Goal: Transaction & Acquisition: Purchase product/service

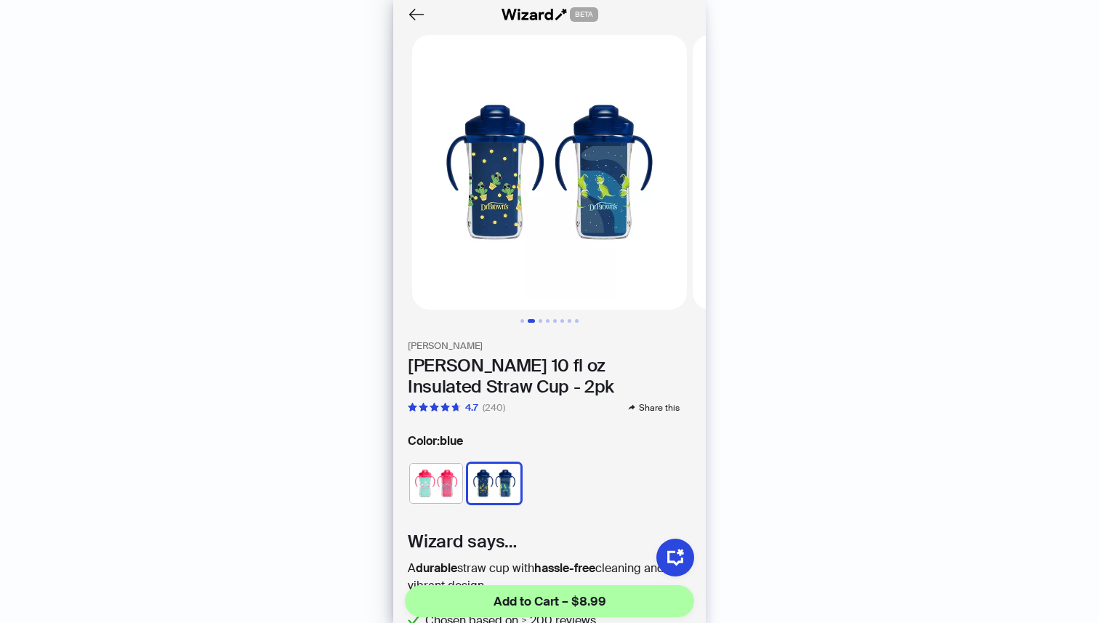
scroll to position [0, 281]
click at [414, 13] on icon "Back" at bounding box center [416, 14] width 25 height 25
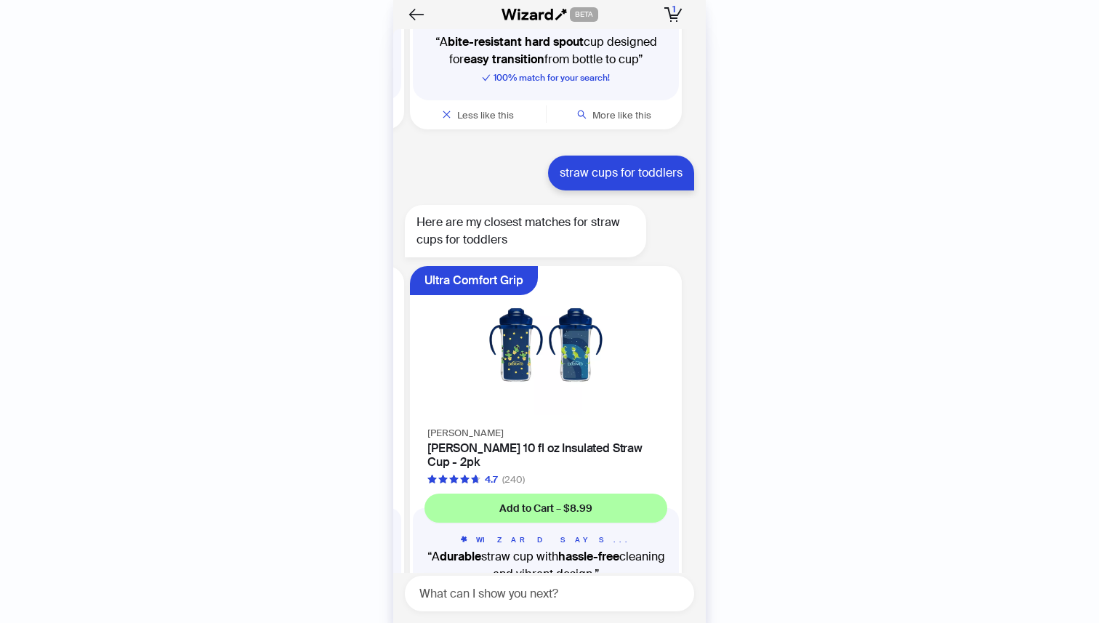
click at [414, 13] on icon "Back" at bounding box center [416, 14] width 20 height 20
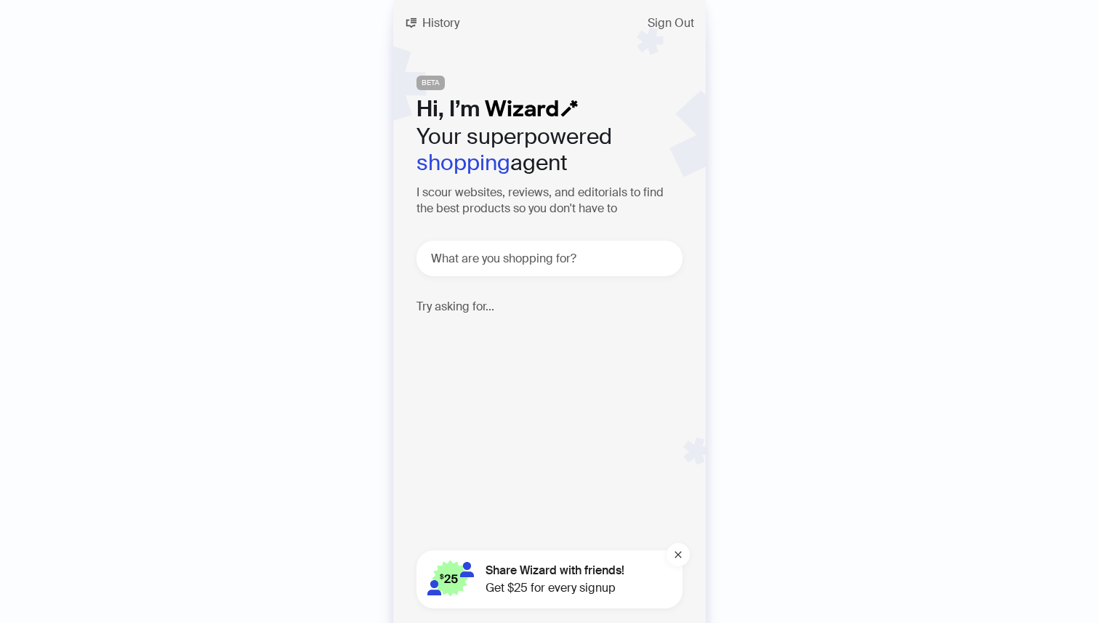
click at [581, 246] on div "What are you shopping for?" at bounding box center [550, 259] width 266 height 36
click at [581, 250] on textarea at bounding box center [555, 258] width 254 height 18
type textarea "**********"
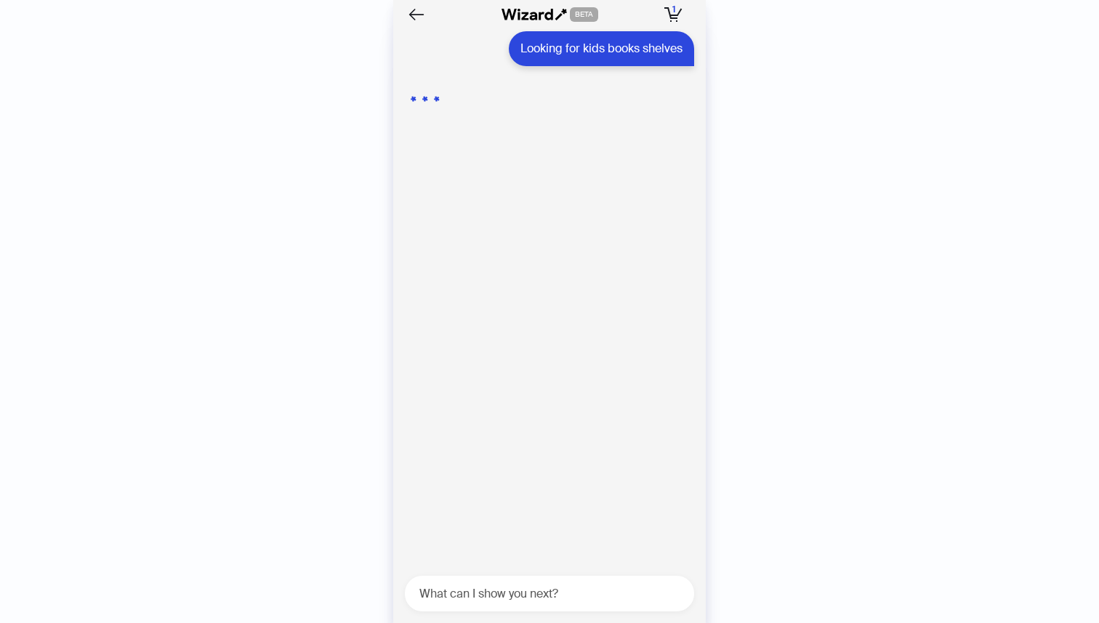
click at [581, 250] on div "Front Disc Brake Control Streamdale Furniture 20" Kids Bike: 7-Speed, Disc Brak…" at bounding box center [549, 301] width 313 height 544
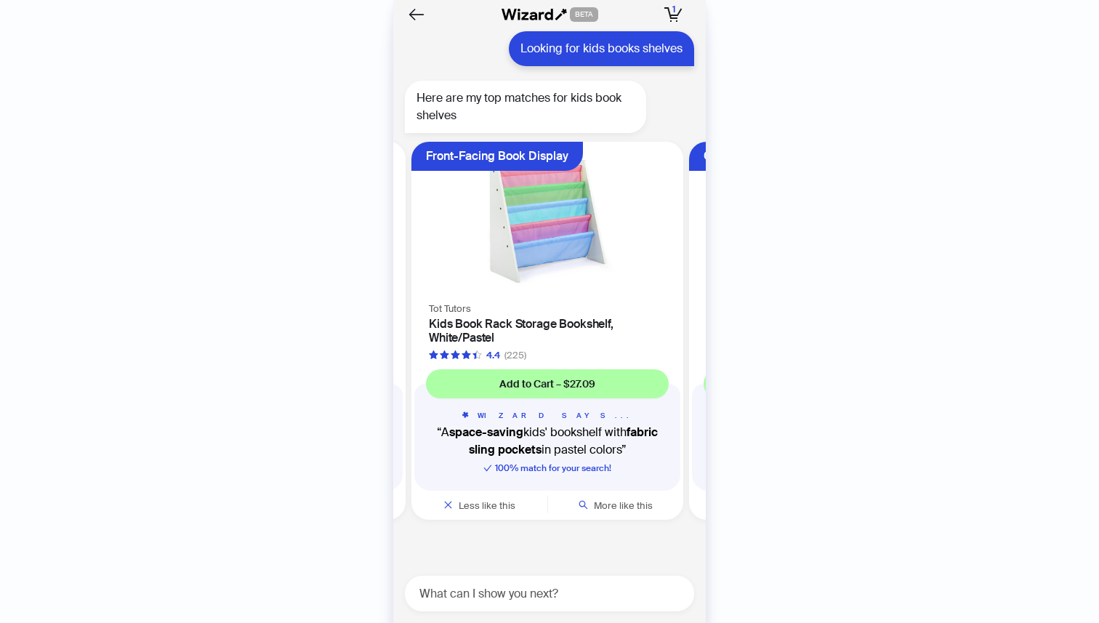
scroll to position [0, 274]
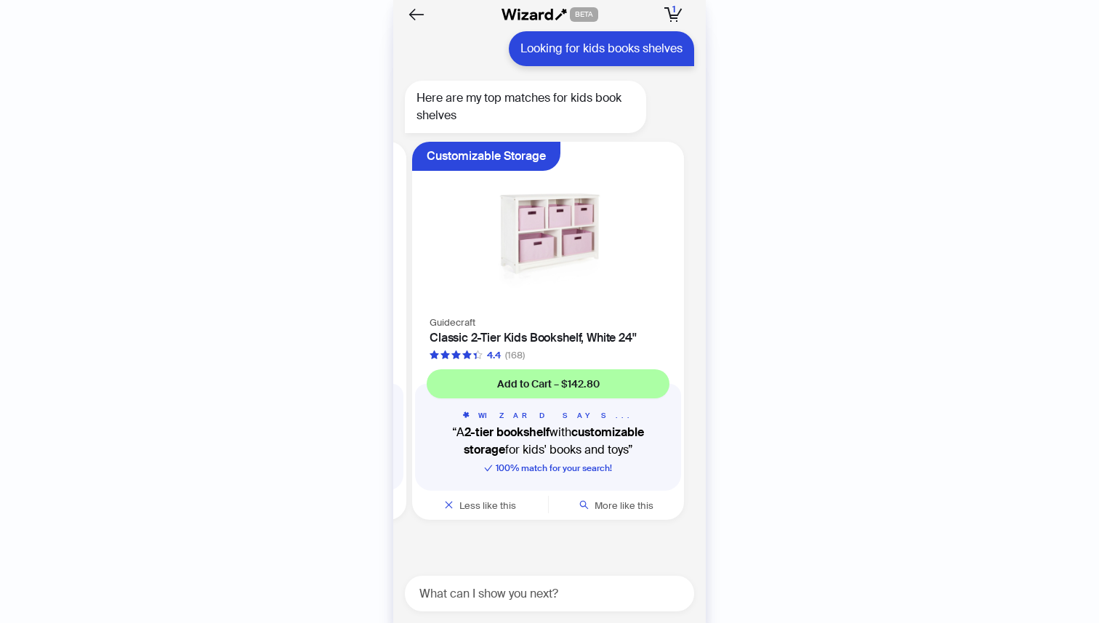
scroll to position [0, 552]
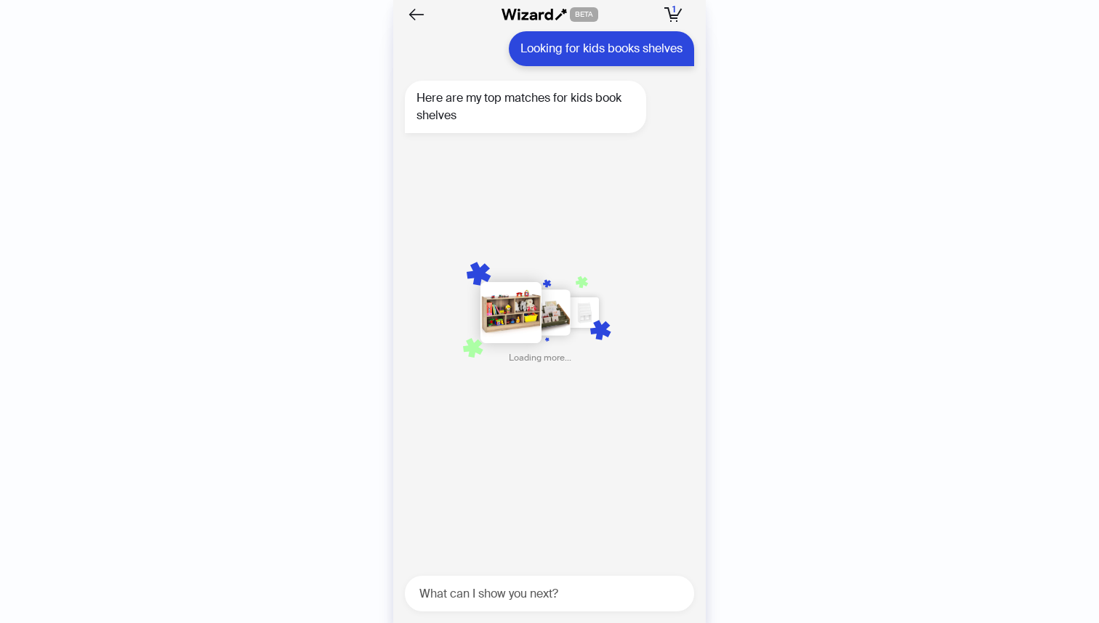
scroll to position [0, 830]
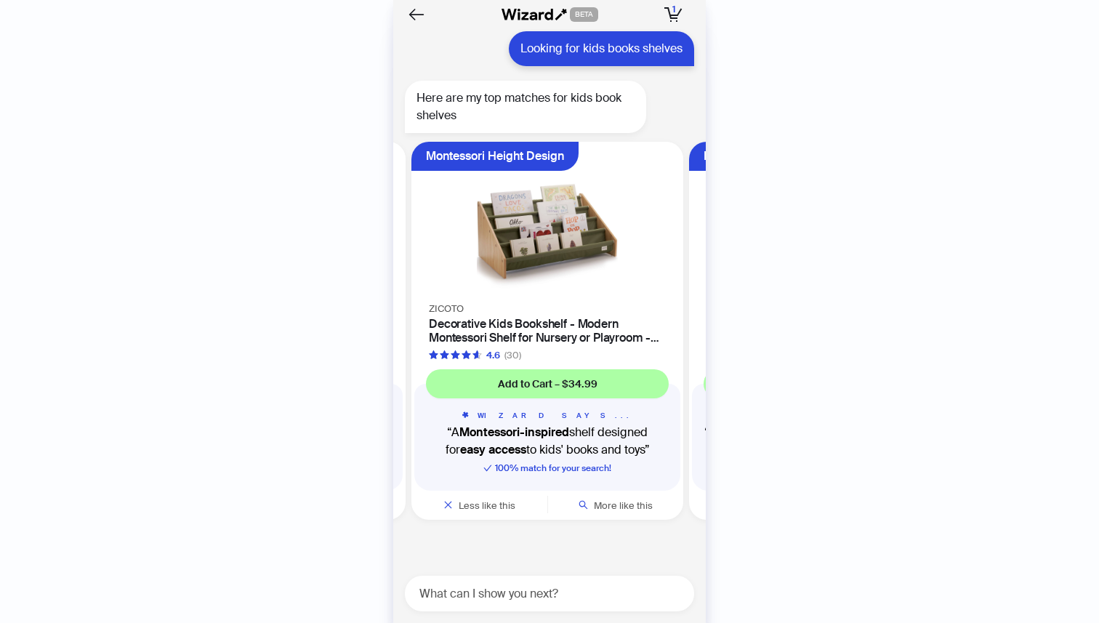
scroll to position [0, 1107]
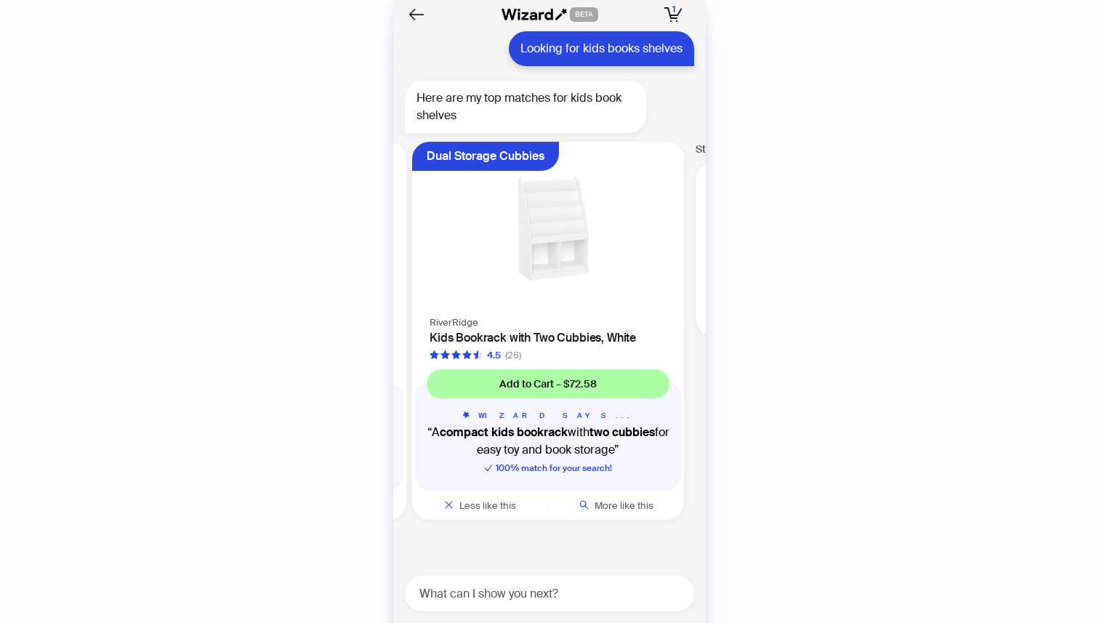
scroll to position [0, 1385]
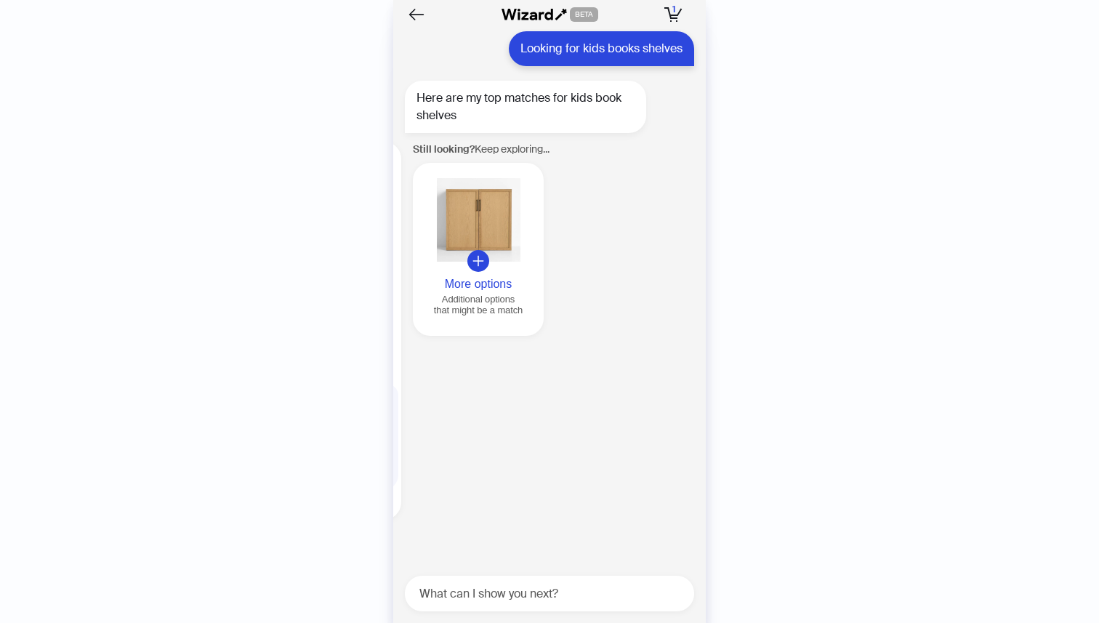
scroll to position [0, 1666]
click at [457, 249] on div at bounding box center [477, 220] width 119 height 84
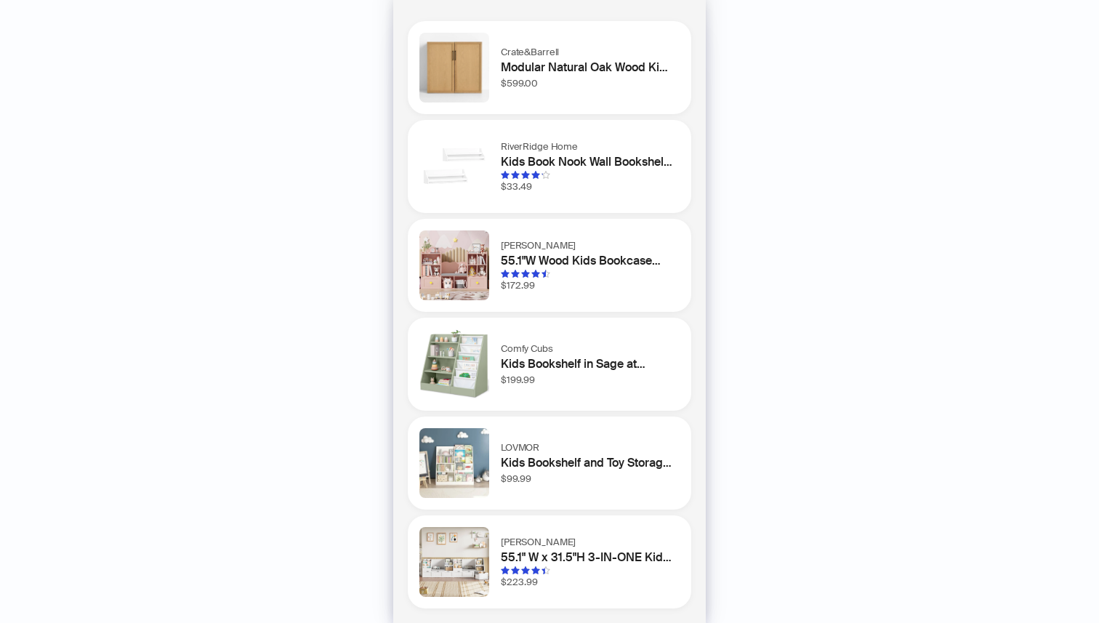
scroll to position [0, 0]
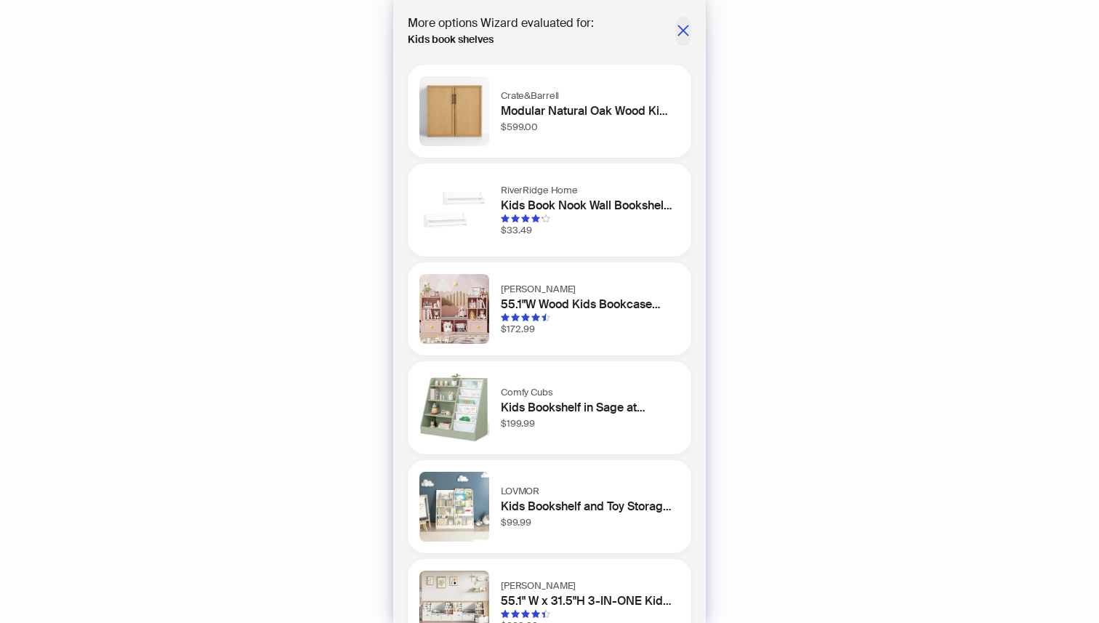
click at [687, 27] on icon "close" at bounding box center [683, 30] width 15 height 15
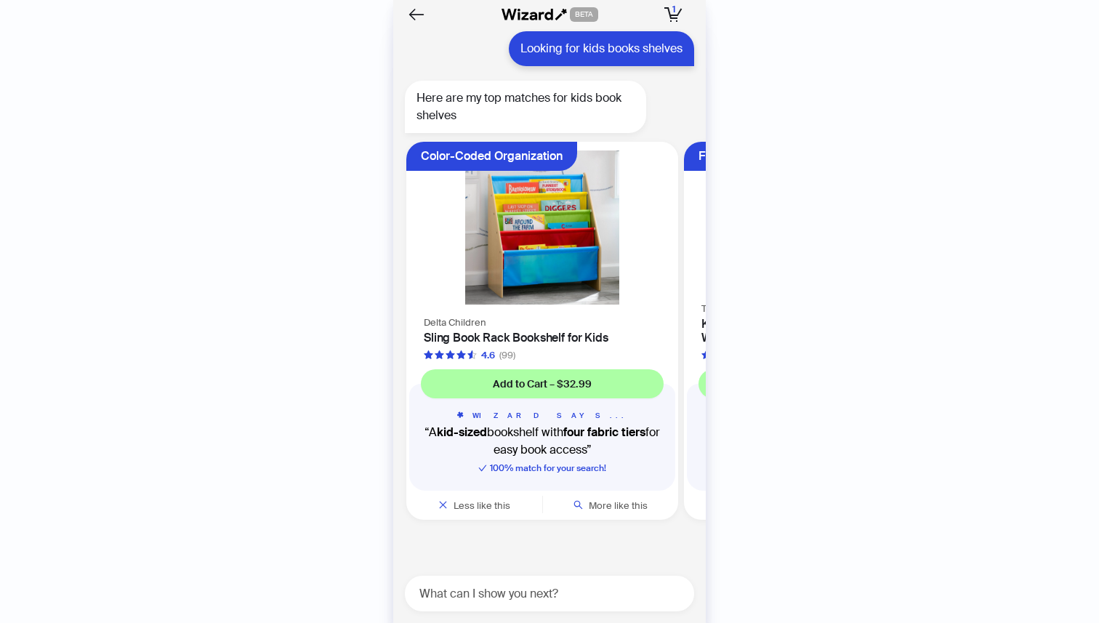
click at [576, 234] on img at bounding box center [542, 228] width 254 height 154
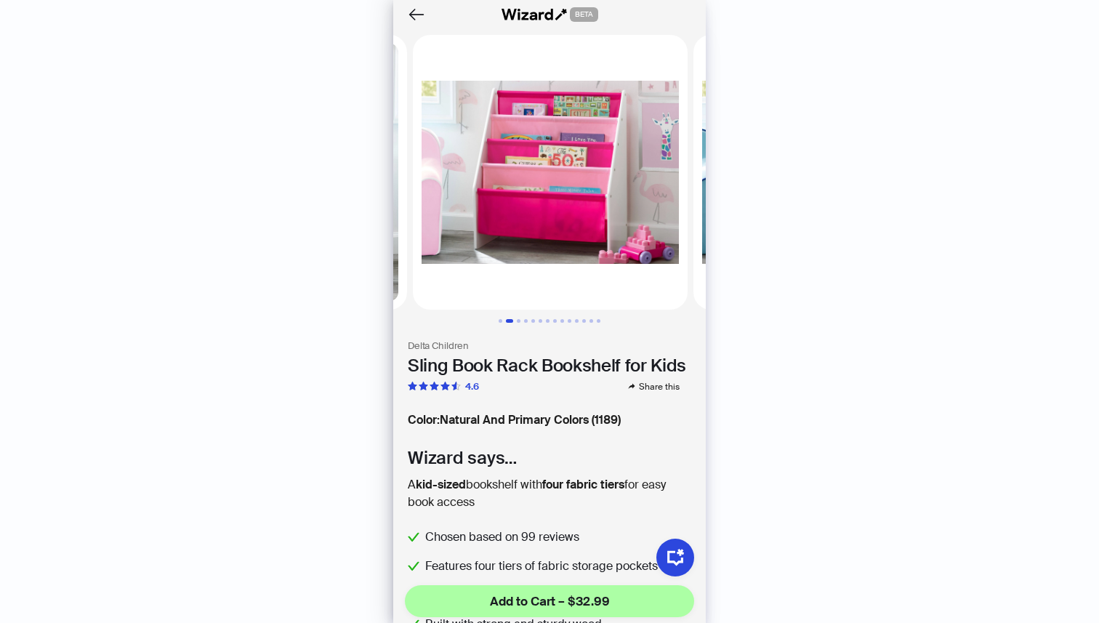
scroll to position [0, 281]
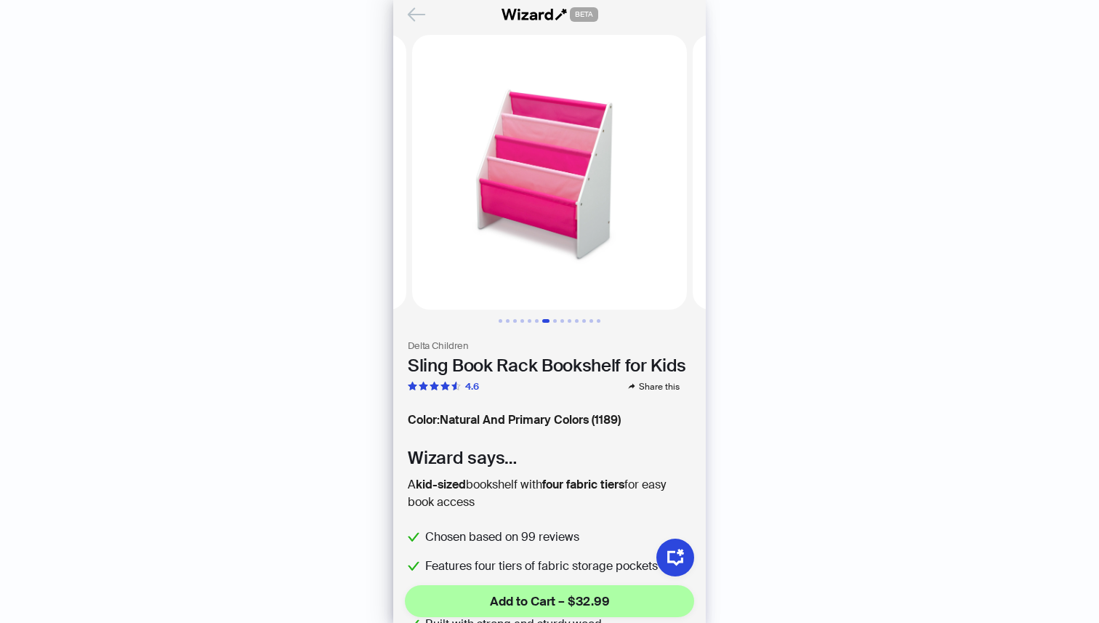
click at [419, 7] on icon "Back" at bounding box center [416, 14] width 25 height 25
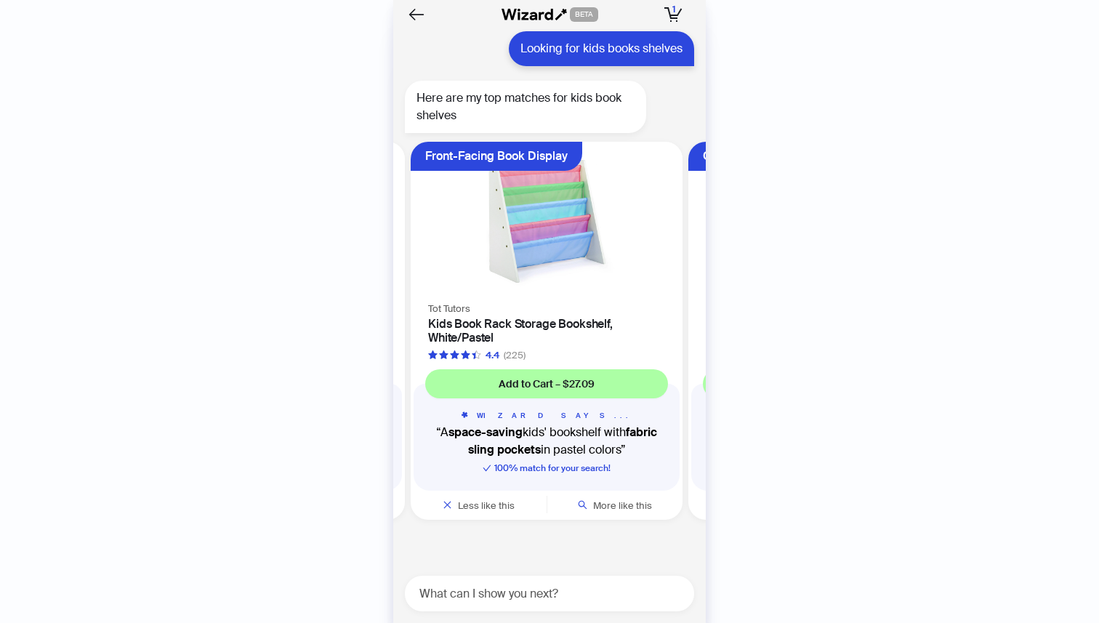
scroll to position [0, 274]
click at [555, 244] on img at bounding box center [546, 221] width 254 height 140
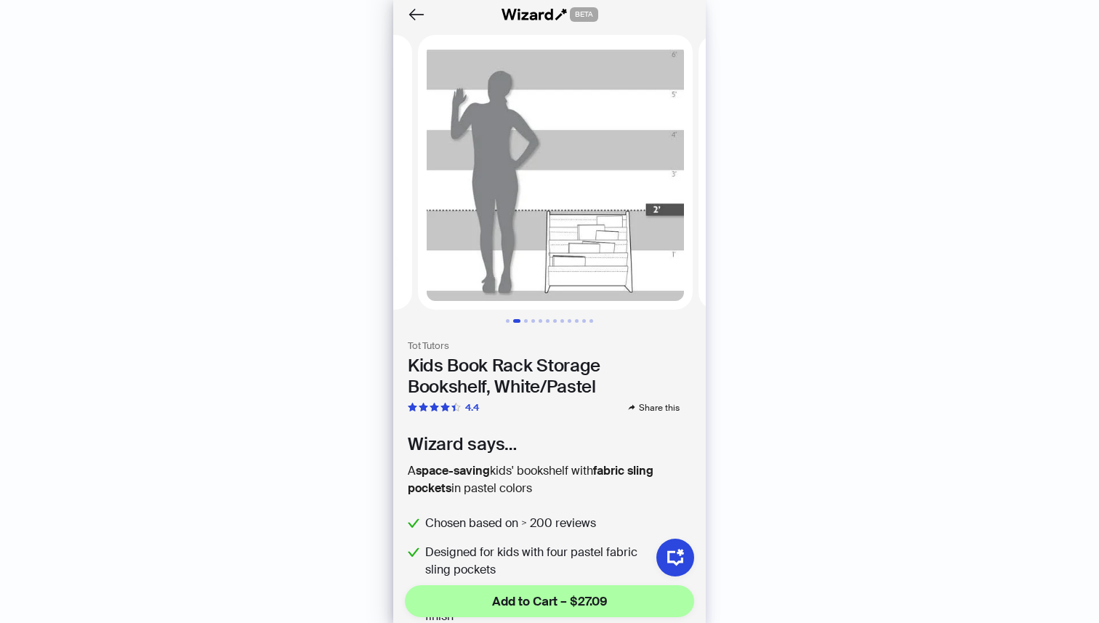
scroll to position [0, 281]
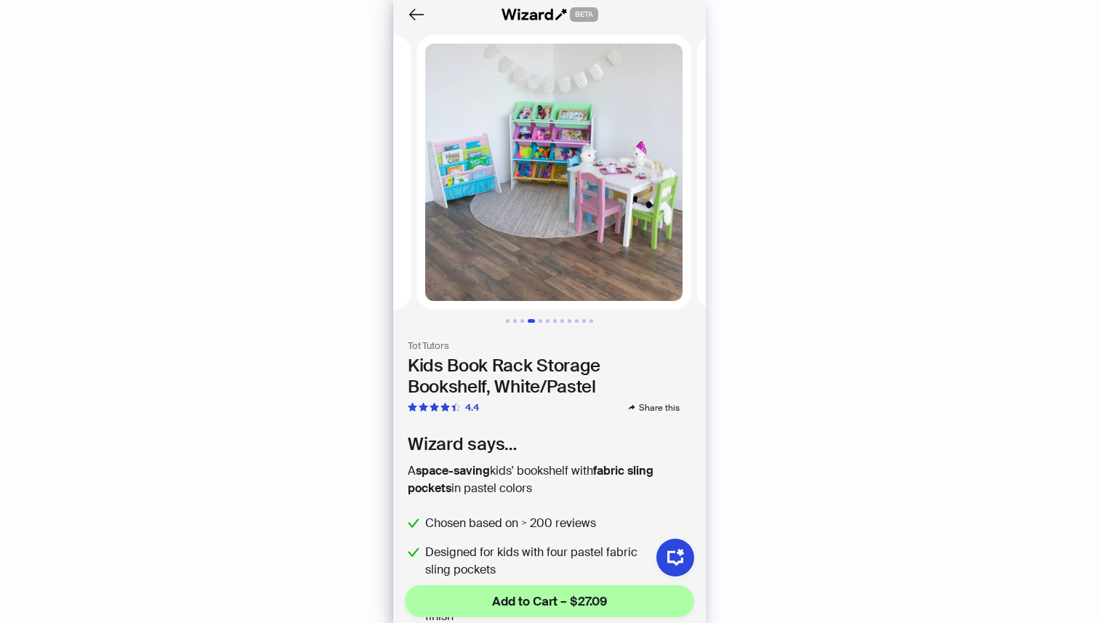
scroll to position [0, 842]
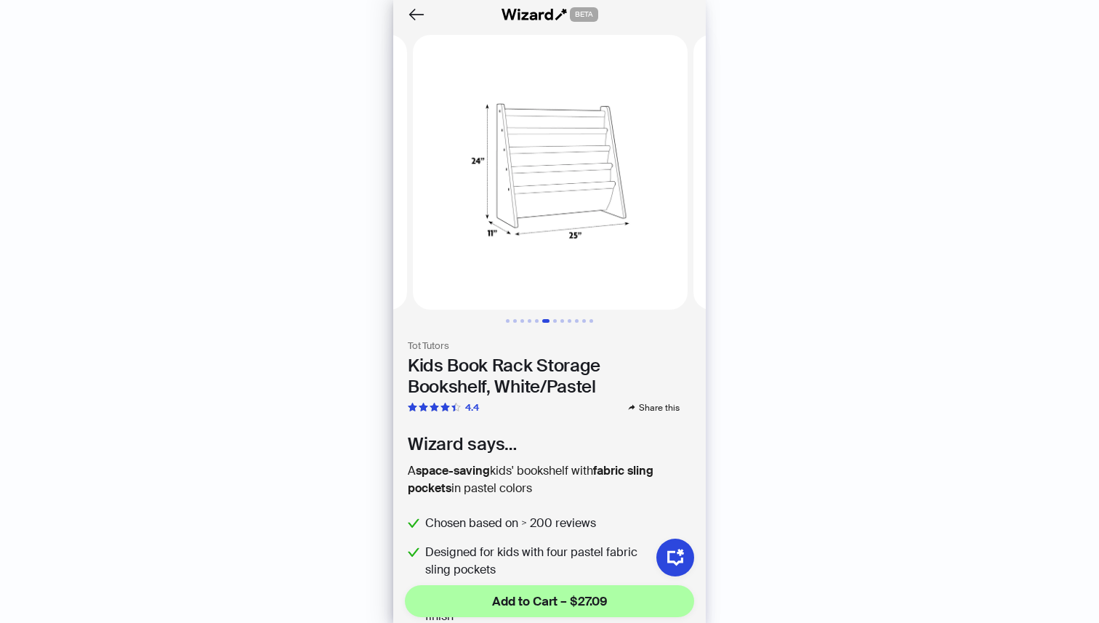
scroll to position [0, 1403]
click at [418, 17] on icon "Back" at bounding box center [416, 14] width 25 height 25
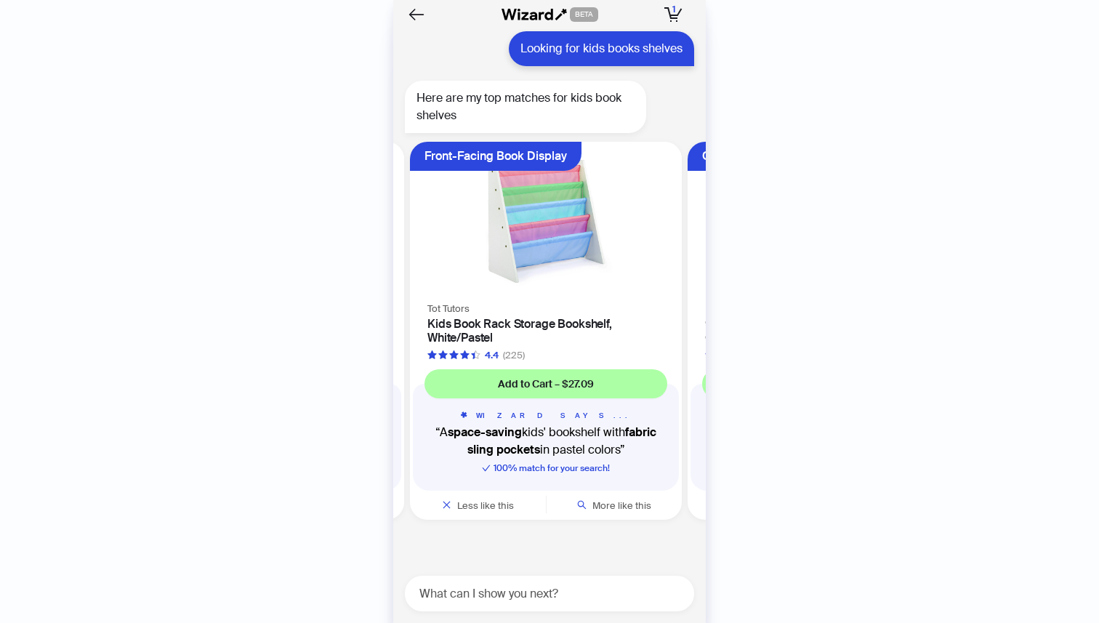
click at [418, 17] on icon "Back" at bounding box center [416, 14] width 20 height 20
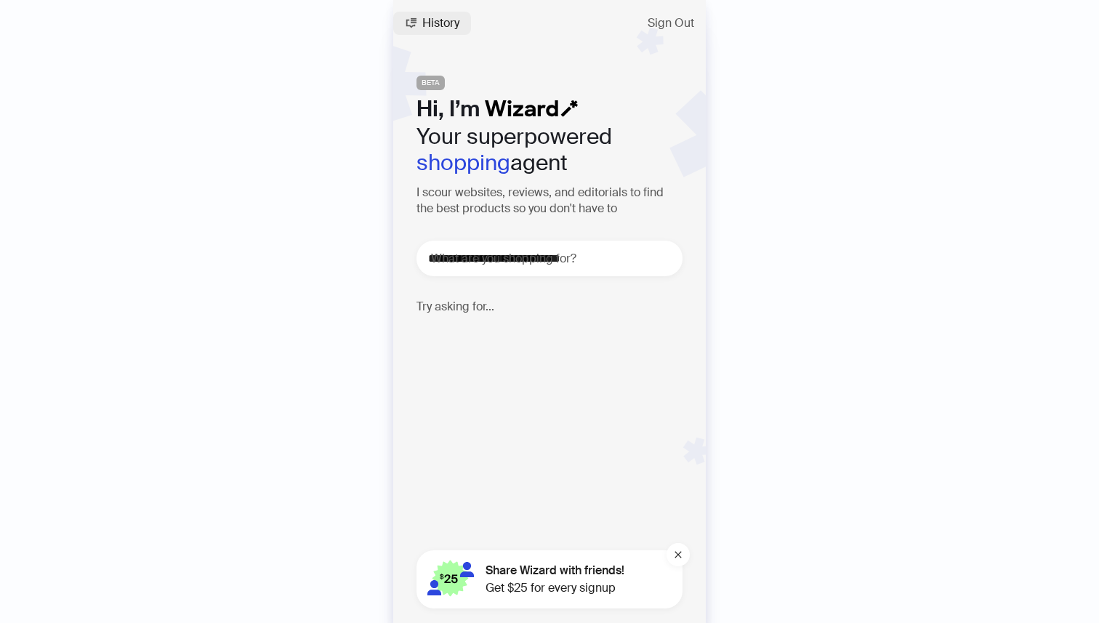
click at [437, 24] on span "History" at bounding box center [440, 23] width 37 height 12
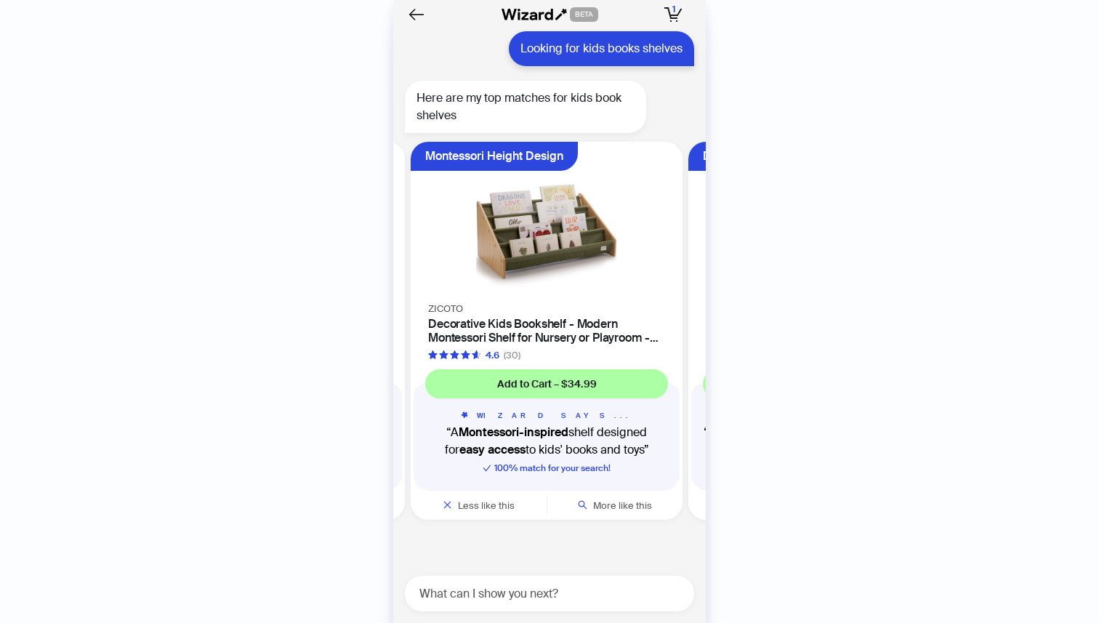
scroll to position [0, 1107]
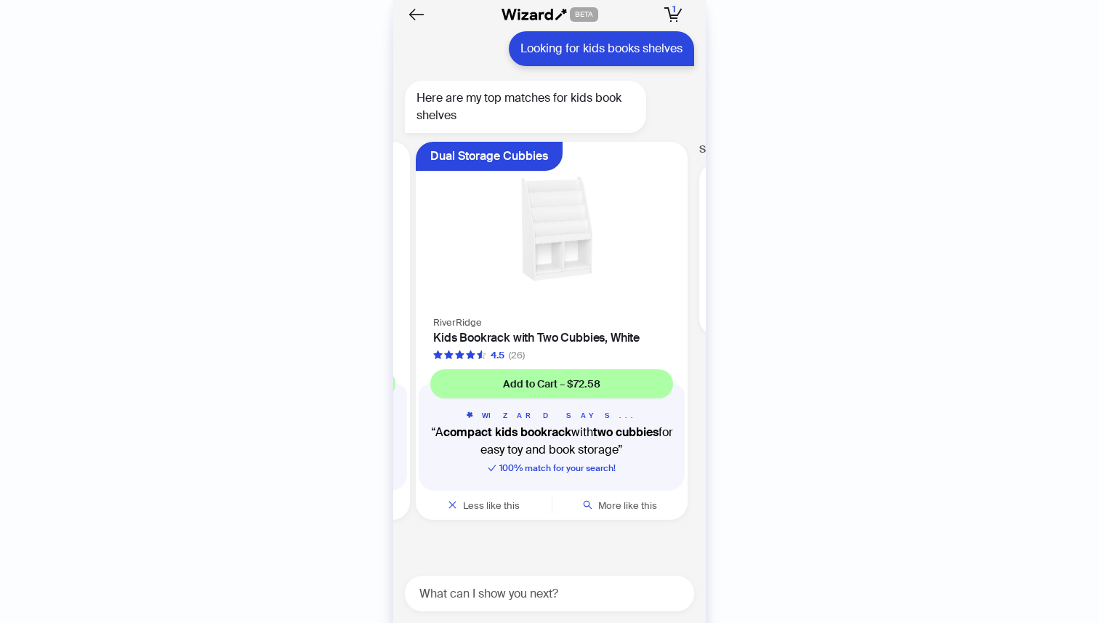
scroll to position [0, 1385]
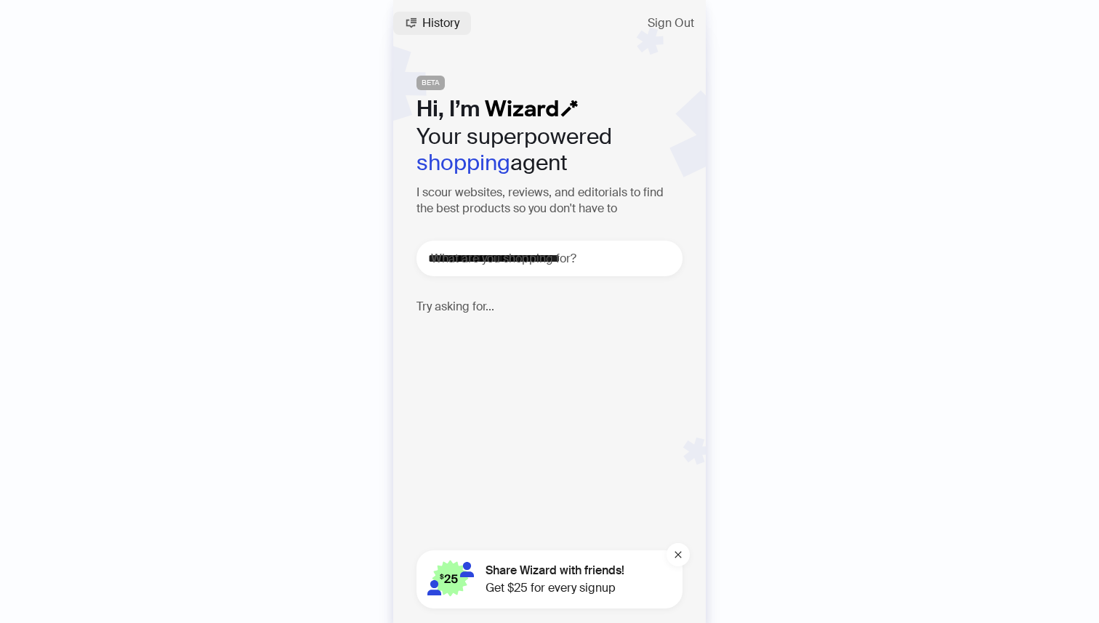
click at [449, 28] on span "History" at bounding box center [440, 23] width 37 height 12
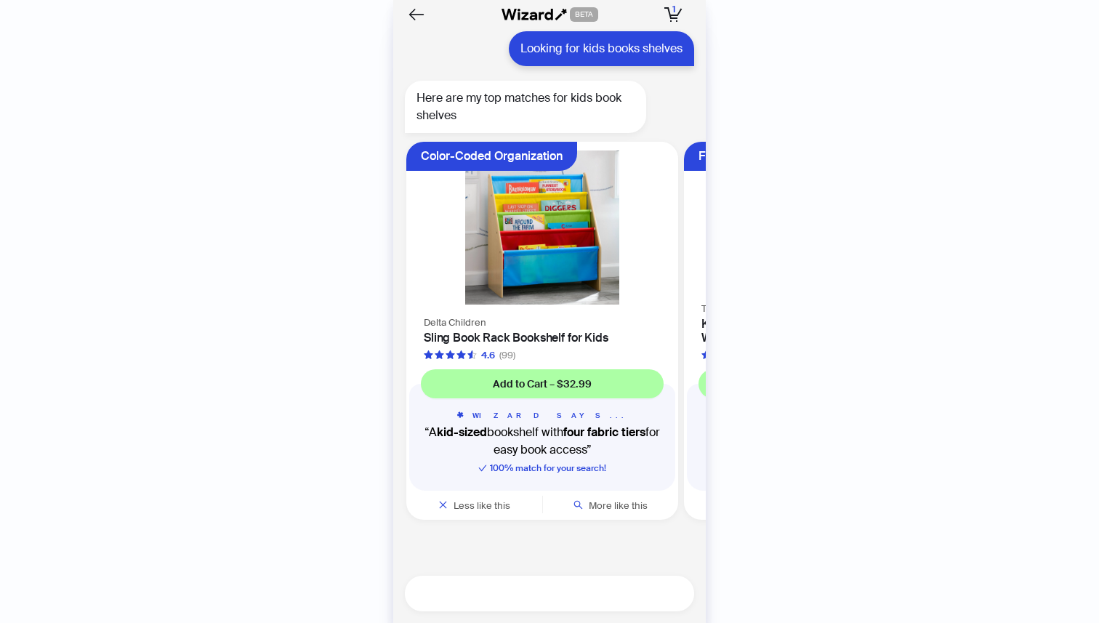
click at [502, 598] on textarea at bounding box center [556, 594] width 278 height 18
type textarea "**********"
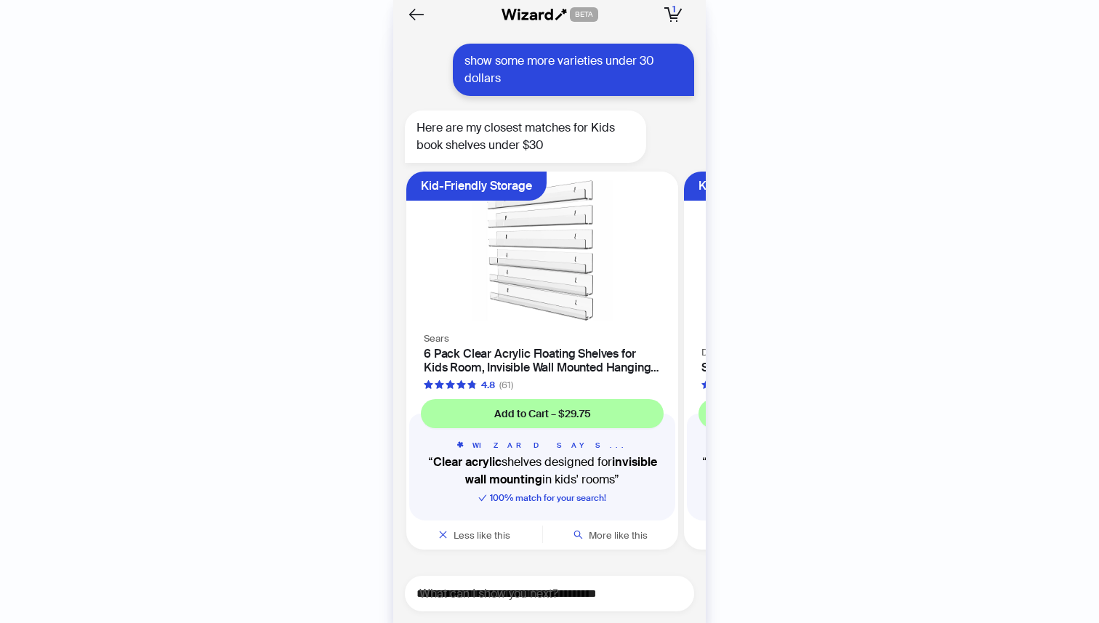
scroll to position [14685, 0]
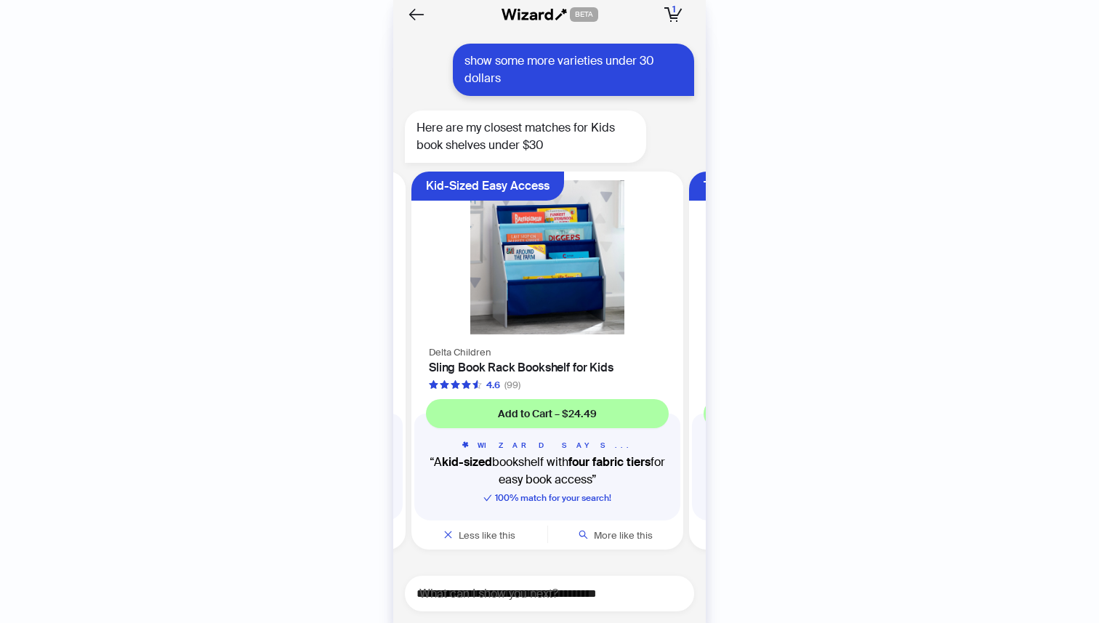
scroll to position [0, 274]
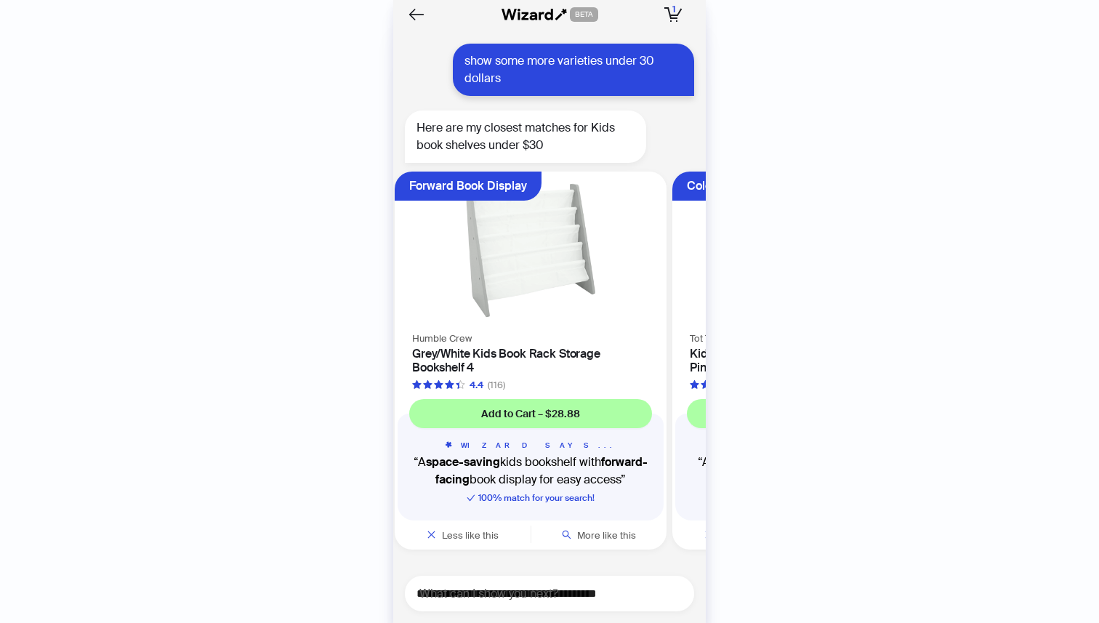
scroll to position [0, 830]
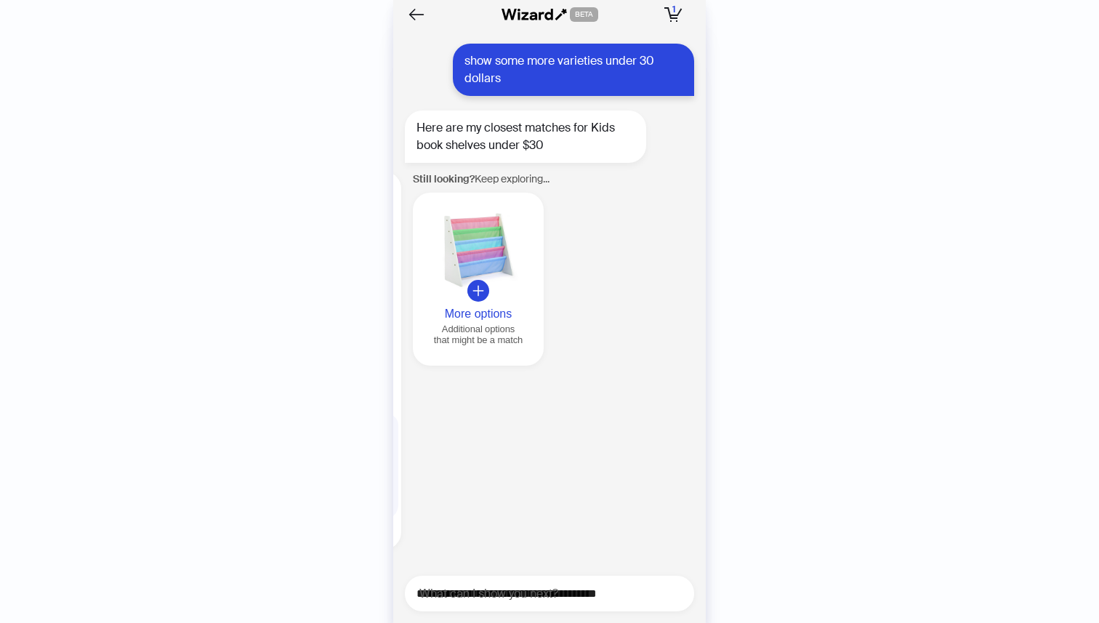
scroll to position [0, 1389]
click at [477, 305] on button "More options Additional options that might be a match" at bounding box center [477, 279] width 131 height 173
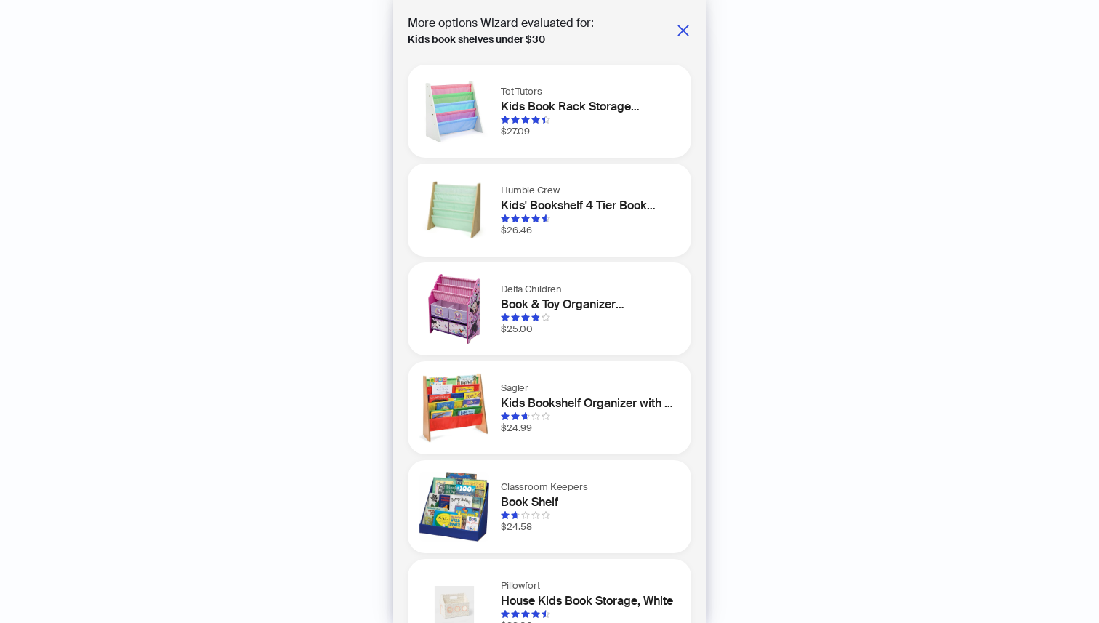
scroll to position [44, 0]
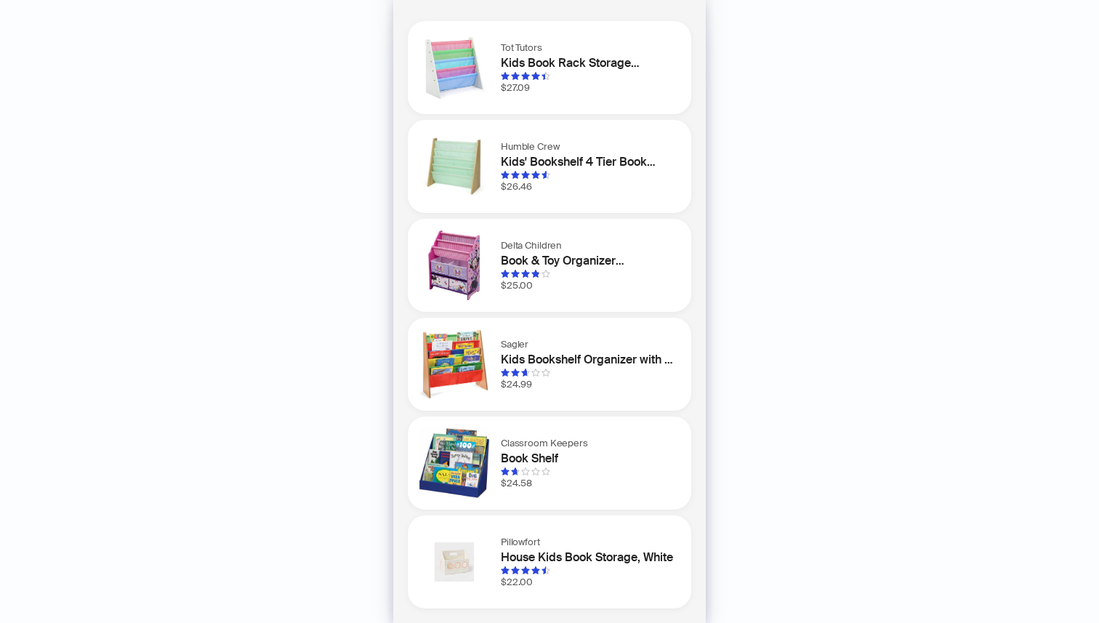
click at [457, 347] on img at bounding box center [455, 364] width 70 height 70
click at [448, 246] on img at bounding box center [455, 265] width 70 height 70
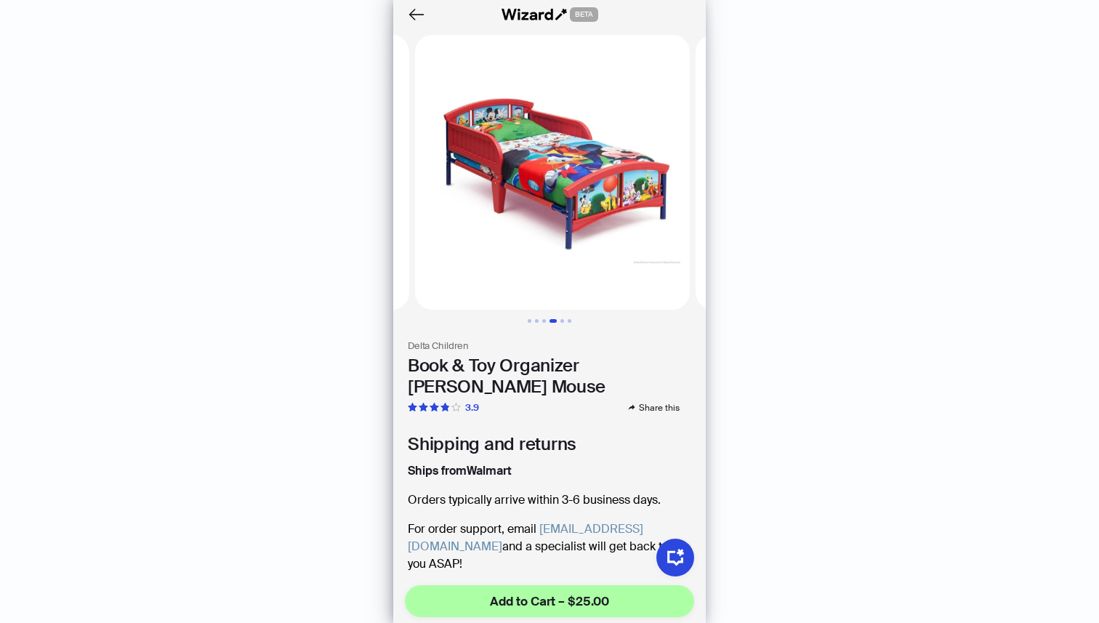
scroll to position [0, 842]
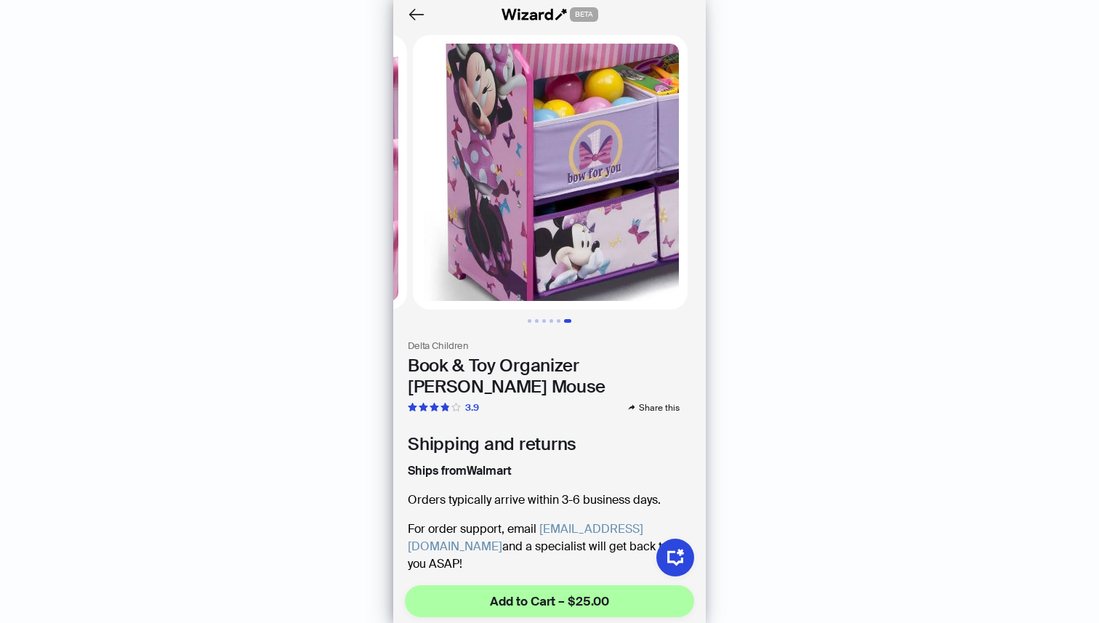
scroll to position [0, 1403]
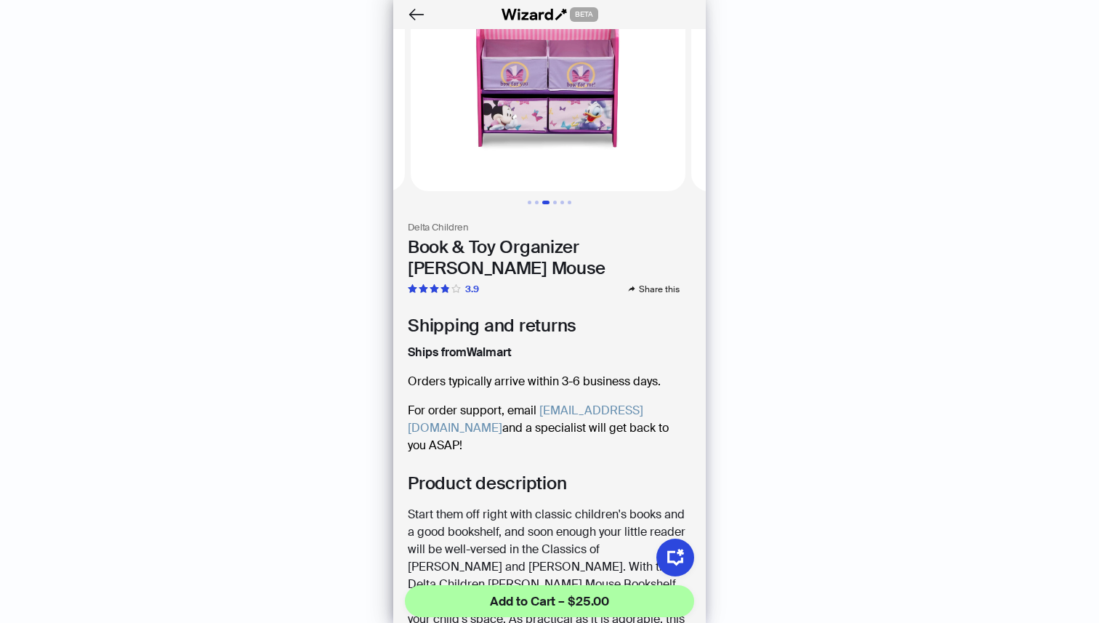
scroll to position [346, 0]
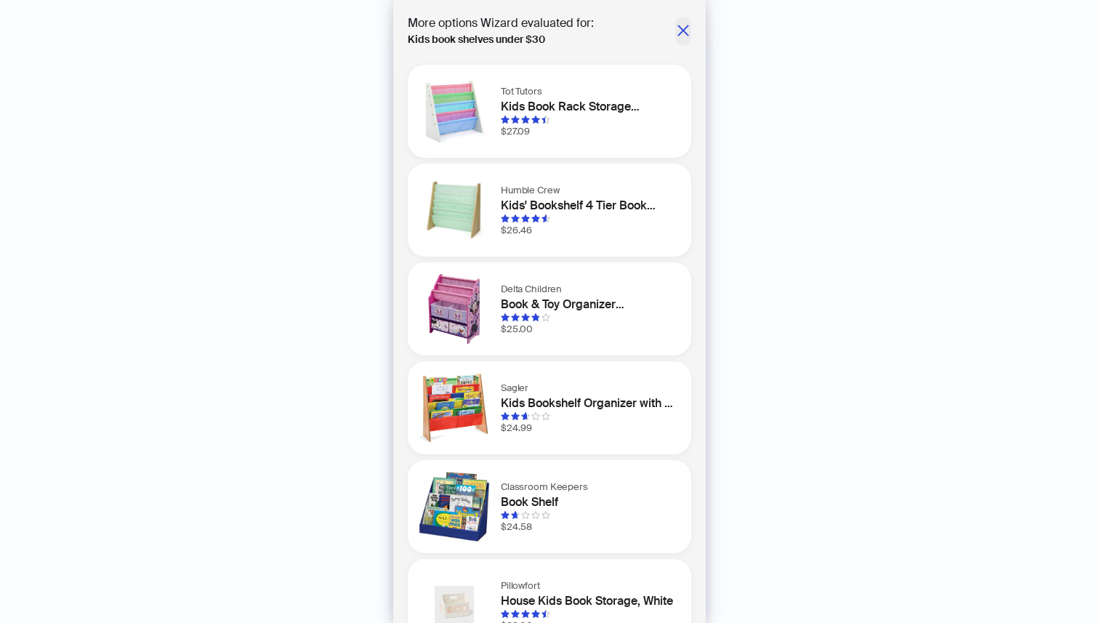
click at [679, 39] on span "button" at bounding box center [683, 31] width 15 height 19
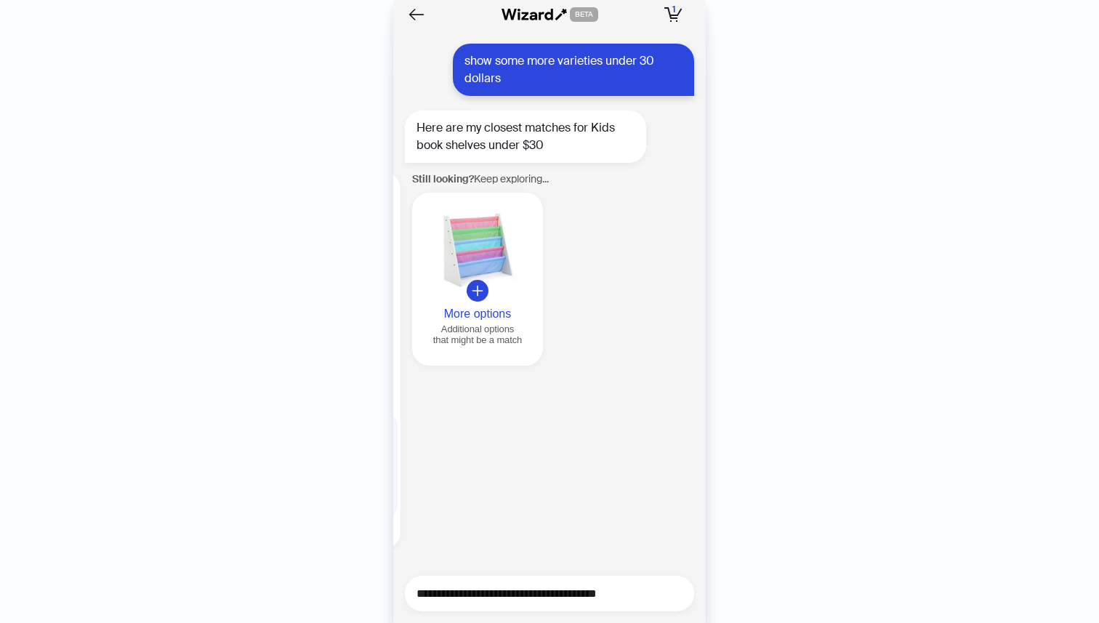
click at [494, 597] on textarea "**********" at bounding box center [556, 594] width 278 height 18
type textarea "**********"
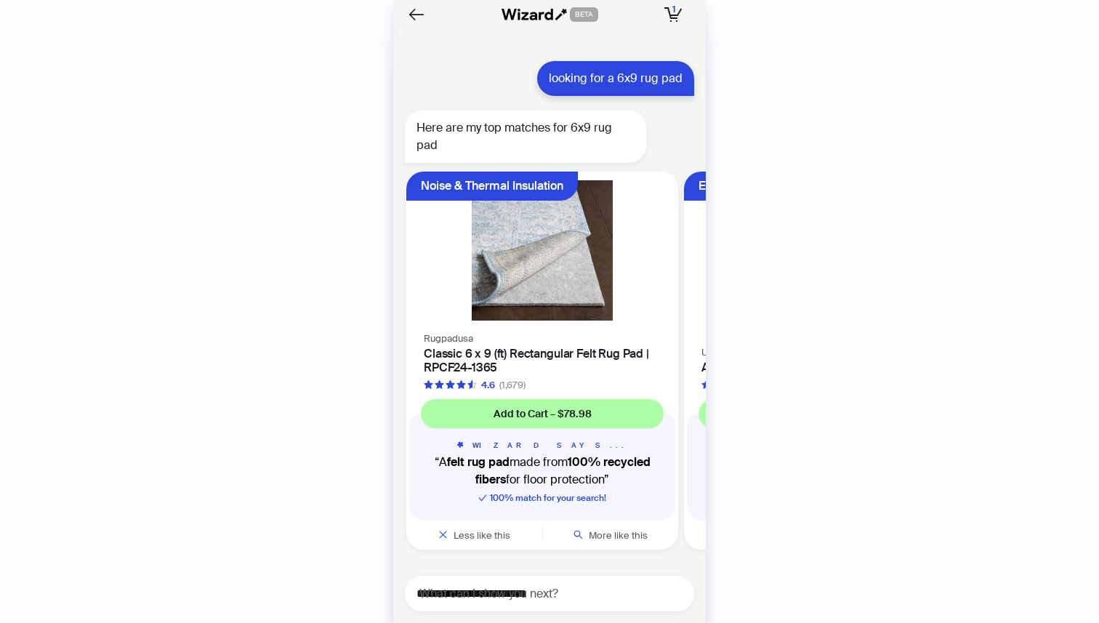
scroll to position [15199, 0]
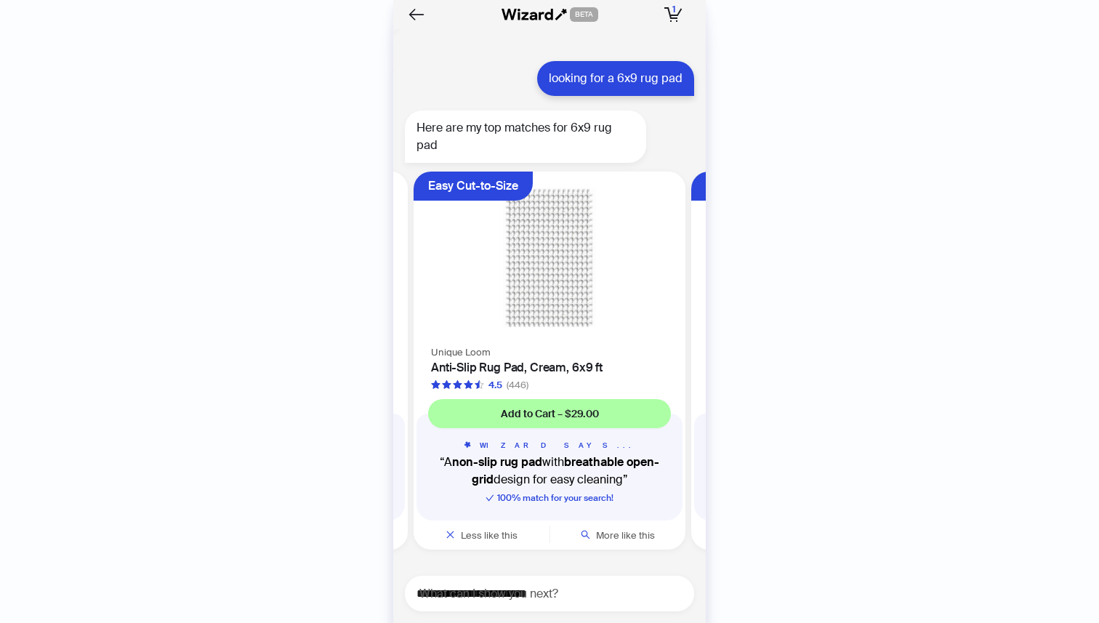
scroll to position [0, 274]
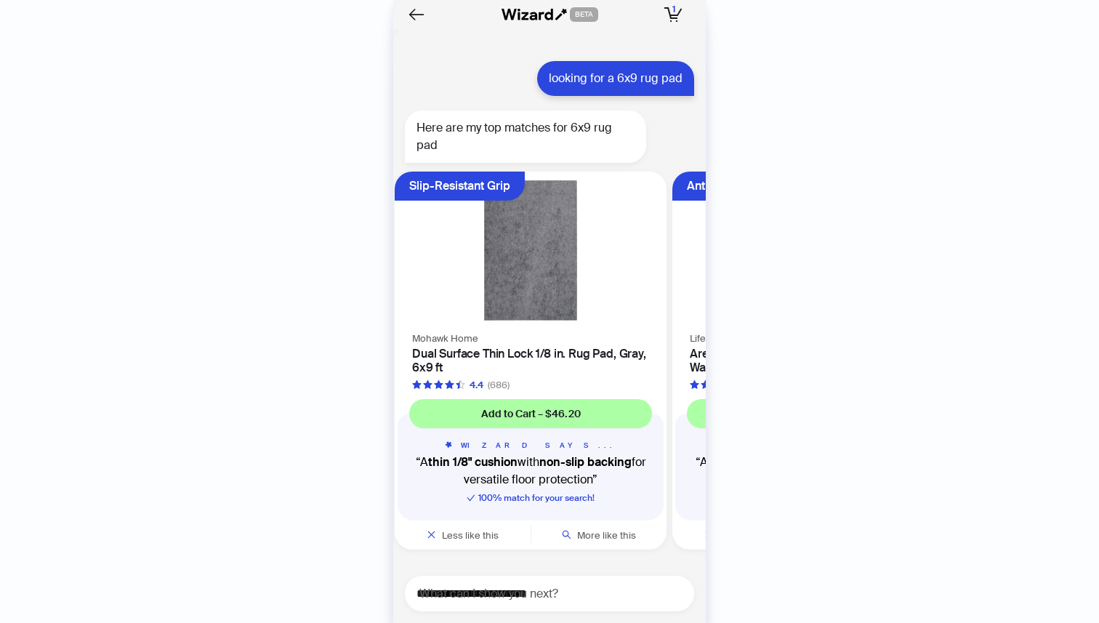
scroll to position [0, 830]
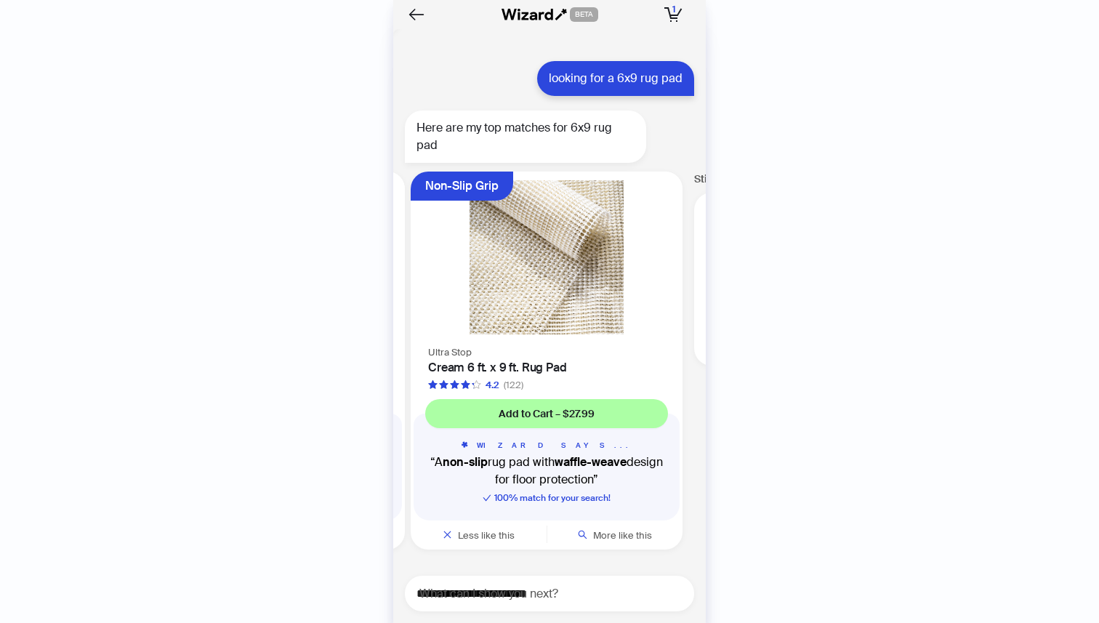
scroll to position [0, 1385]
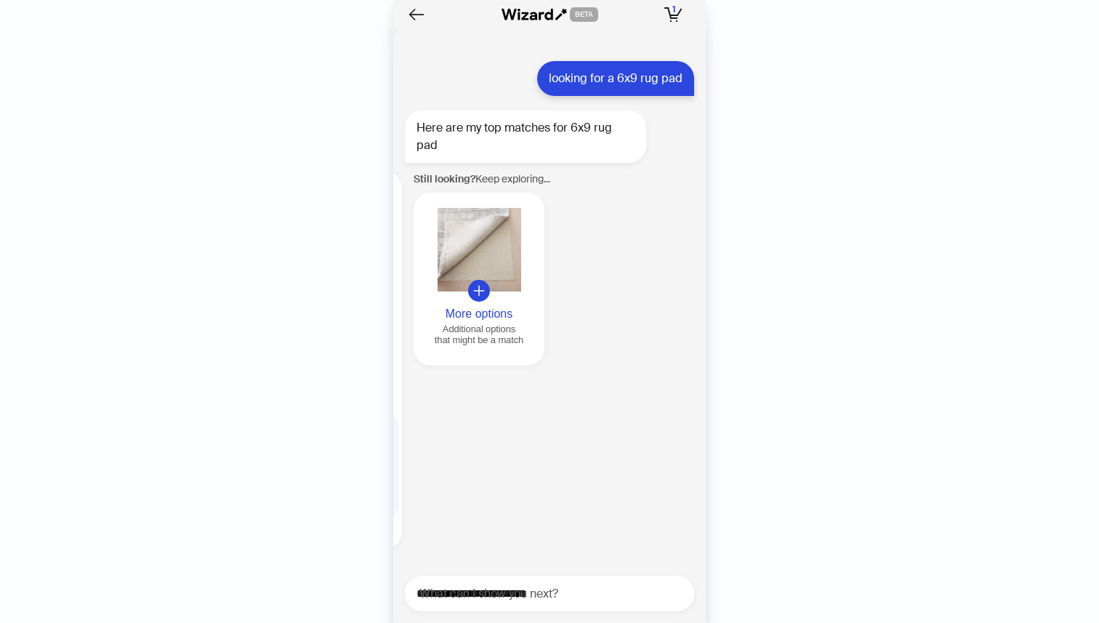
scroll to position [0, 1666]
click at [501, 252] on div at bounding box center [477, 250] width 119 height 84
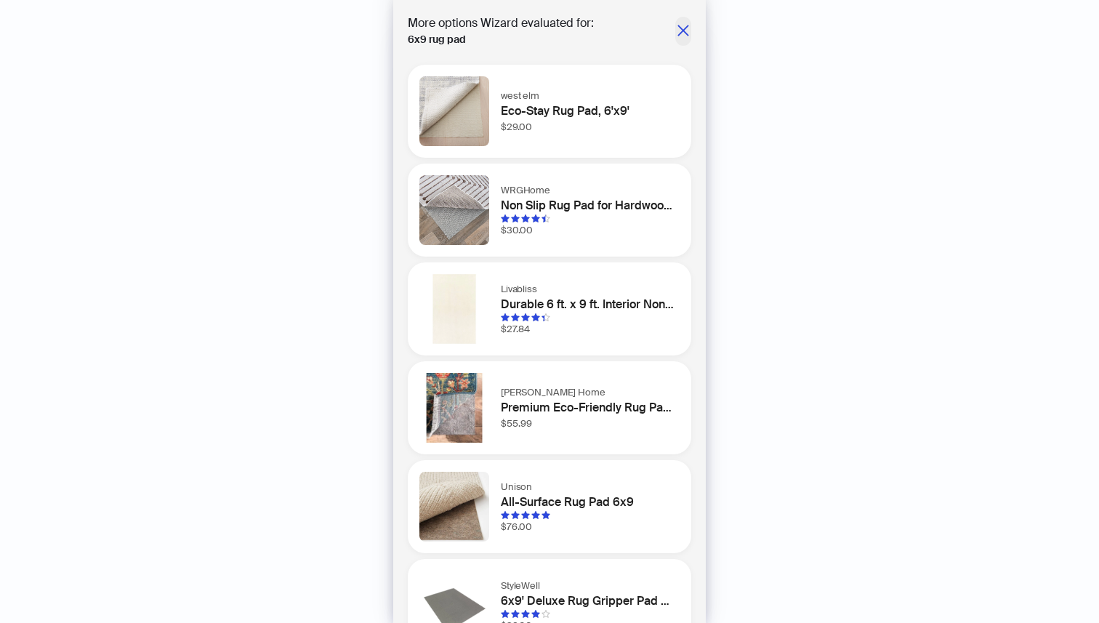
click at [686, 26] on icon "close" at bounding box center [683, 30] width 15 height 15
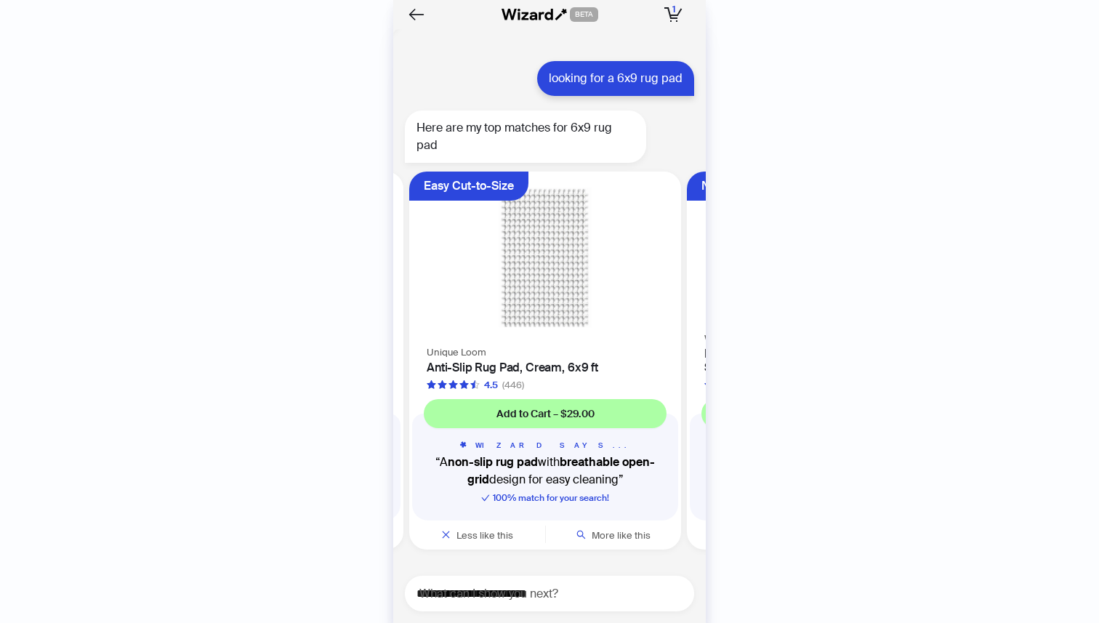
scroll to position [0, 274]
click at [577, 279] on img at bounding box center [547, 257] width 254 height 154
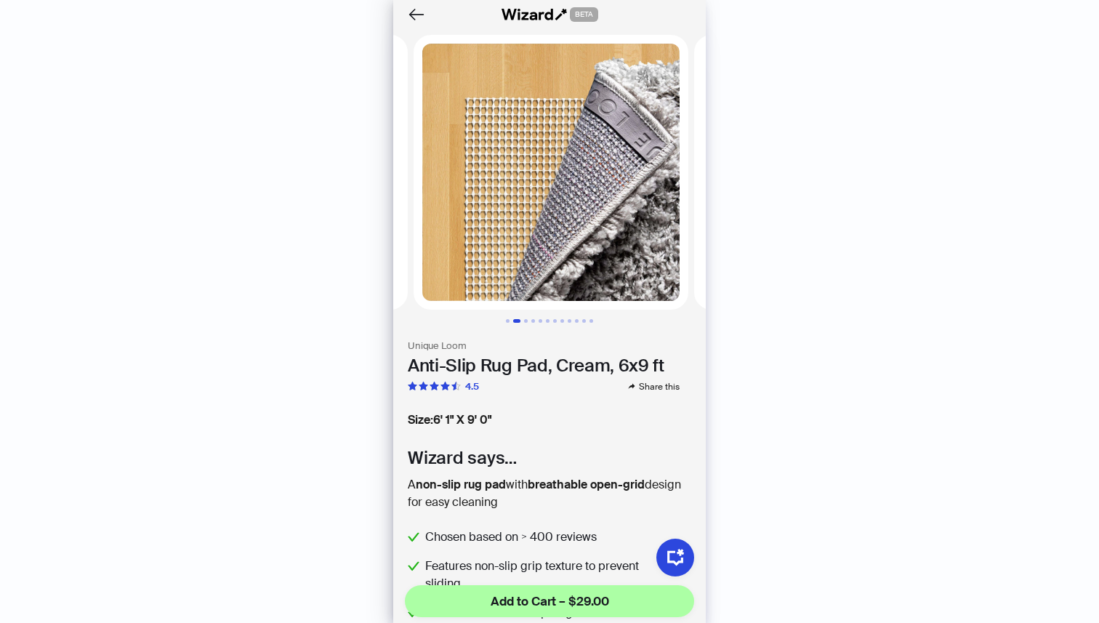
scroll to position [0, 281]
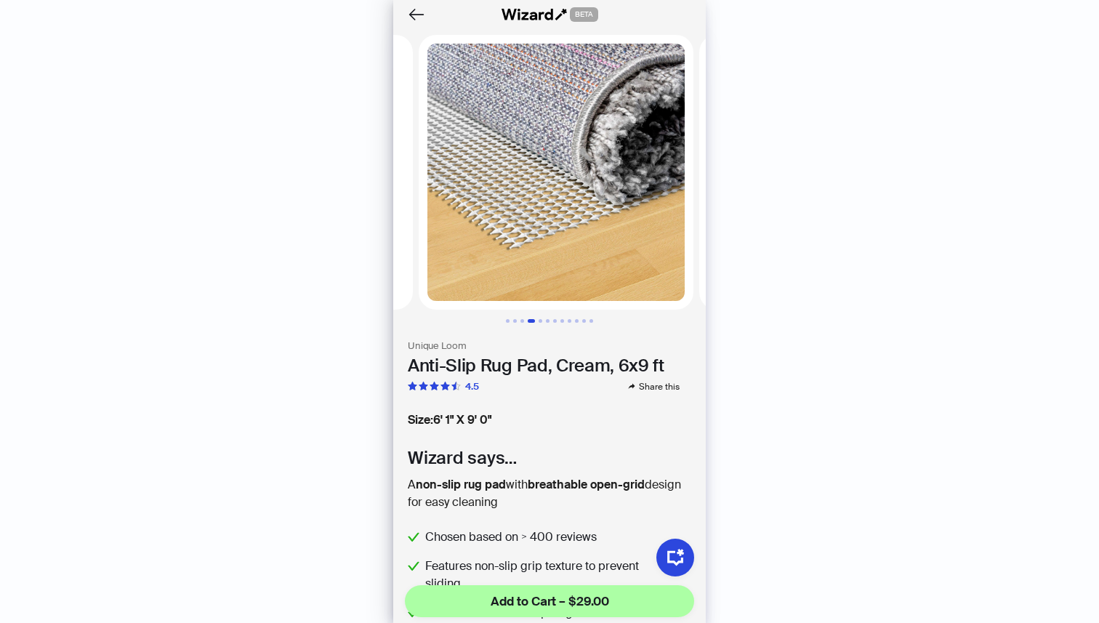
scroll to position [0, 842]
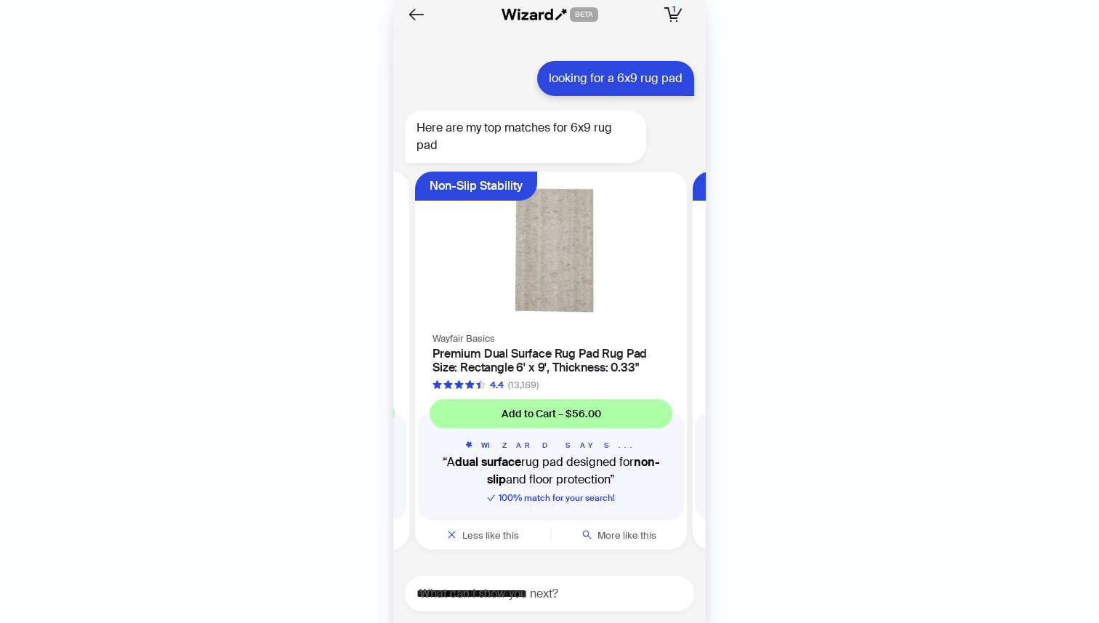
scroll to position [0, 552]
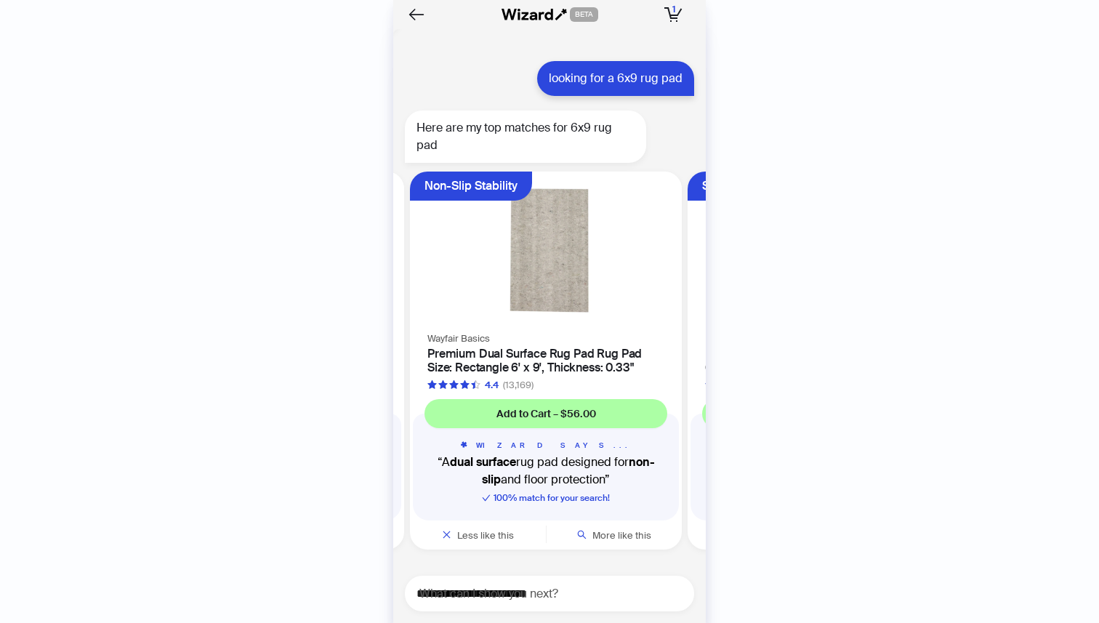
click at [578, 249] on img at bounding box center [546, 250] width 254 height 140
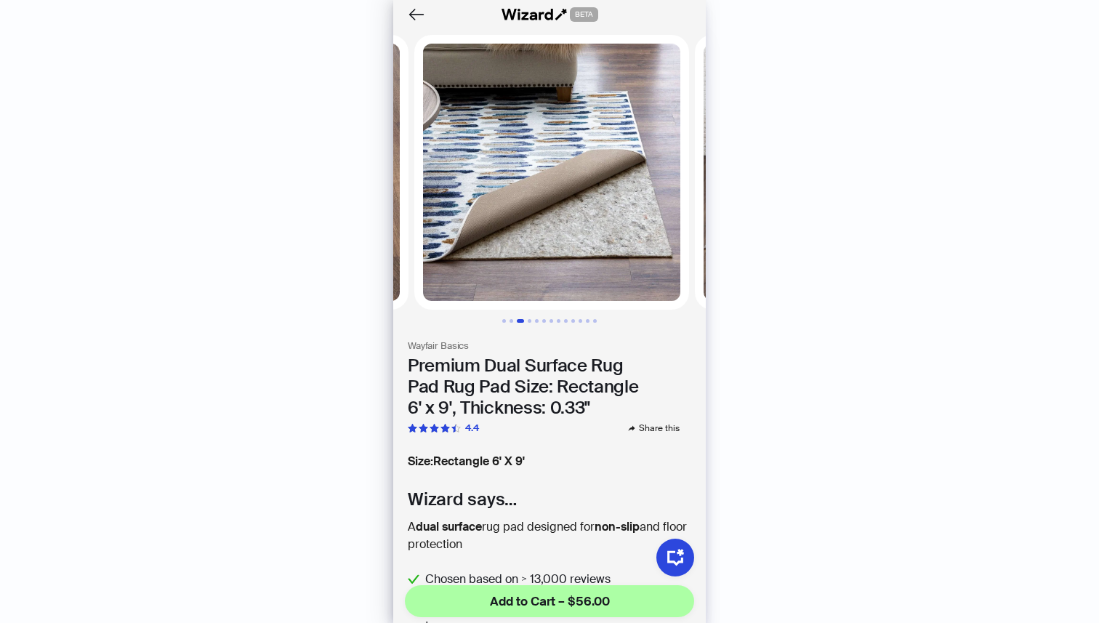
scroll to position [0, 561]
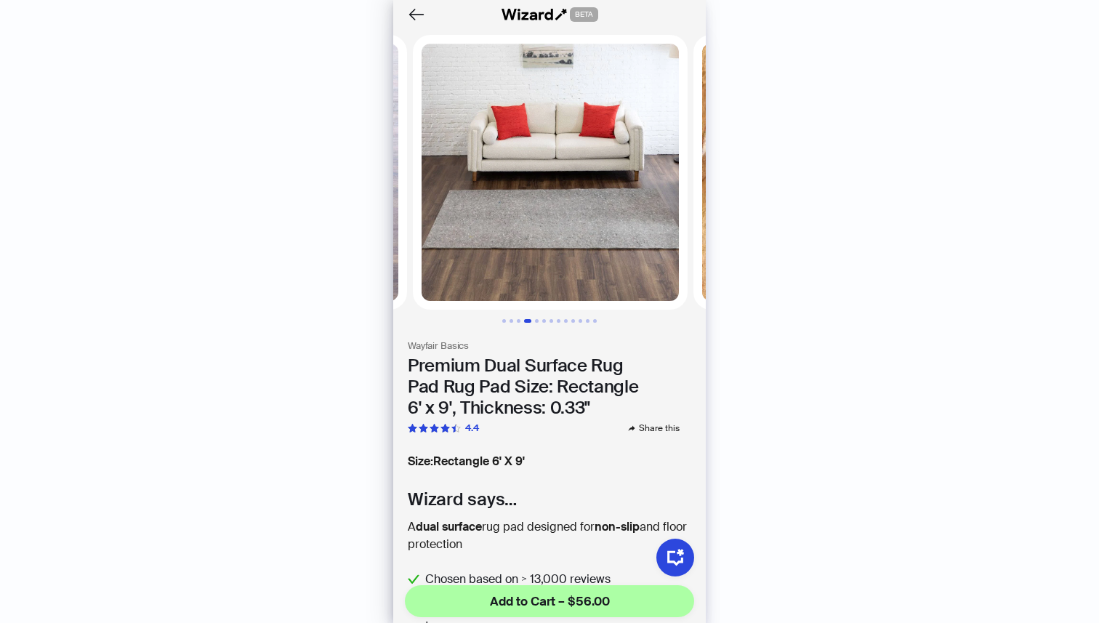
scroll to position [0, 842]
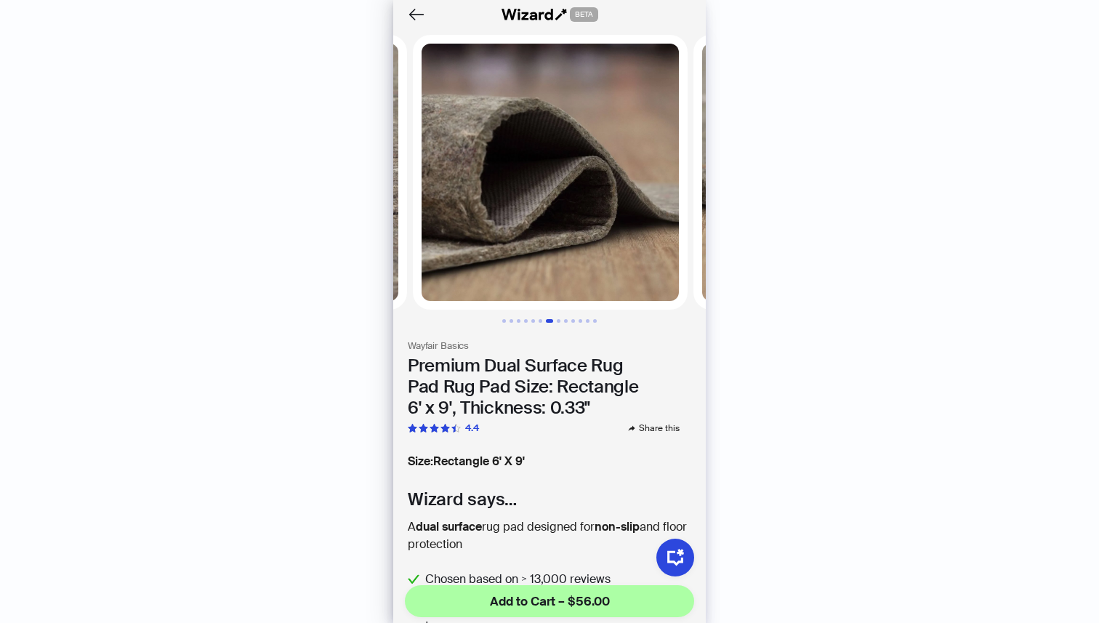
scroll to position [0, 1684]
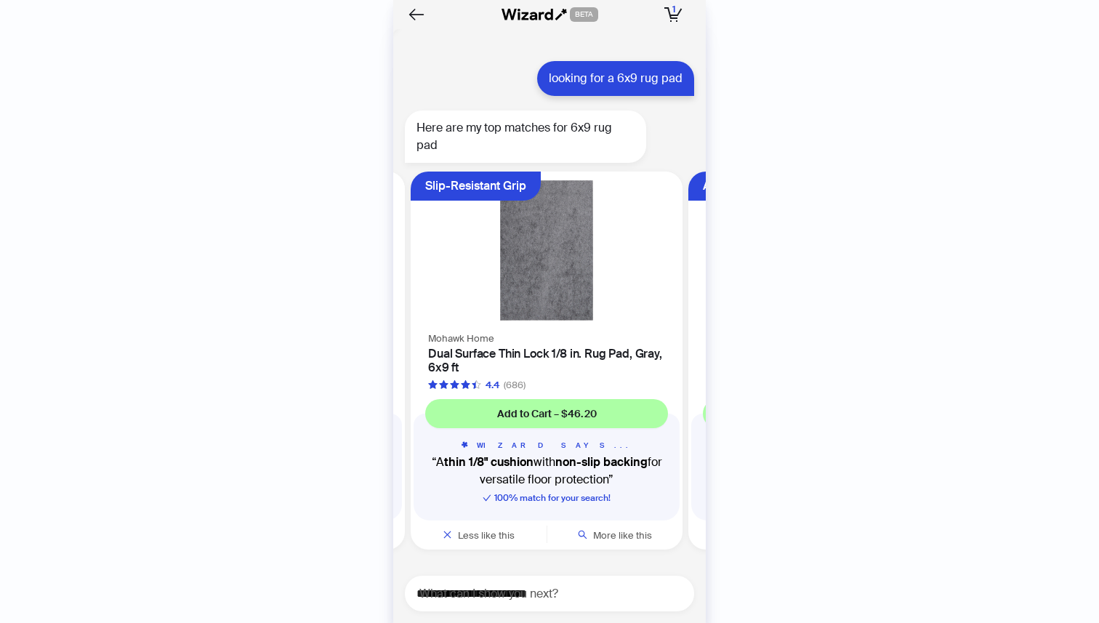
scroll to position [0, 830]
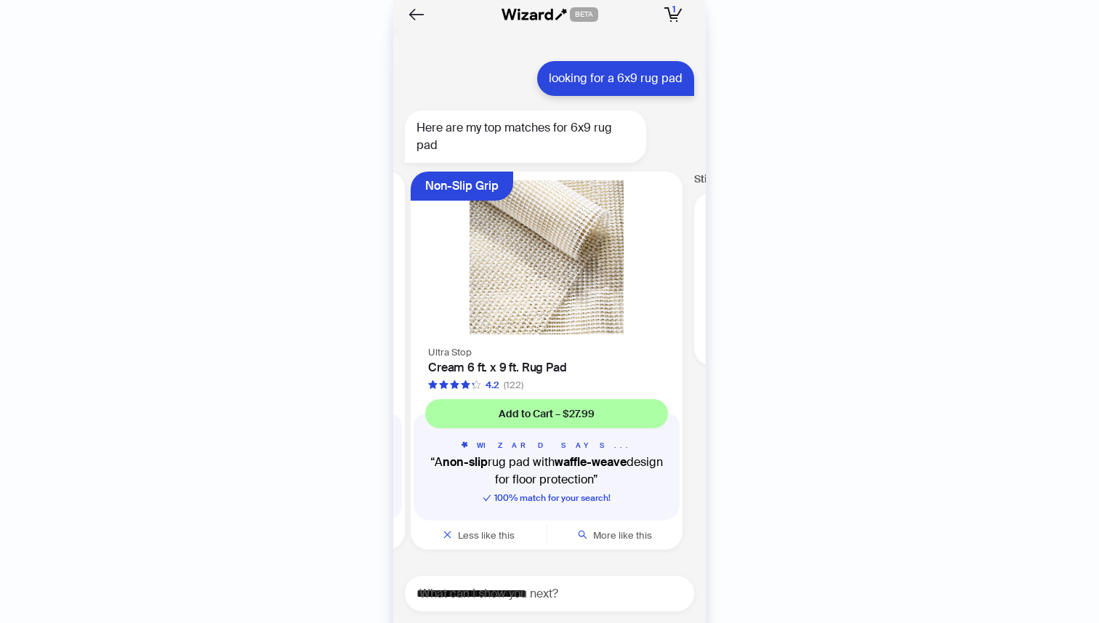
scroll to position [0, 1385]
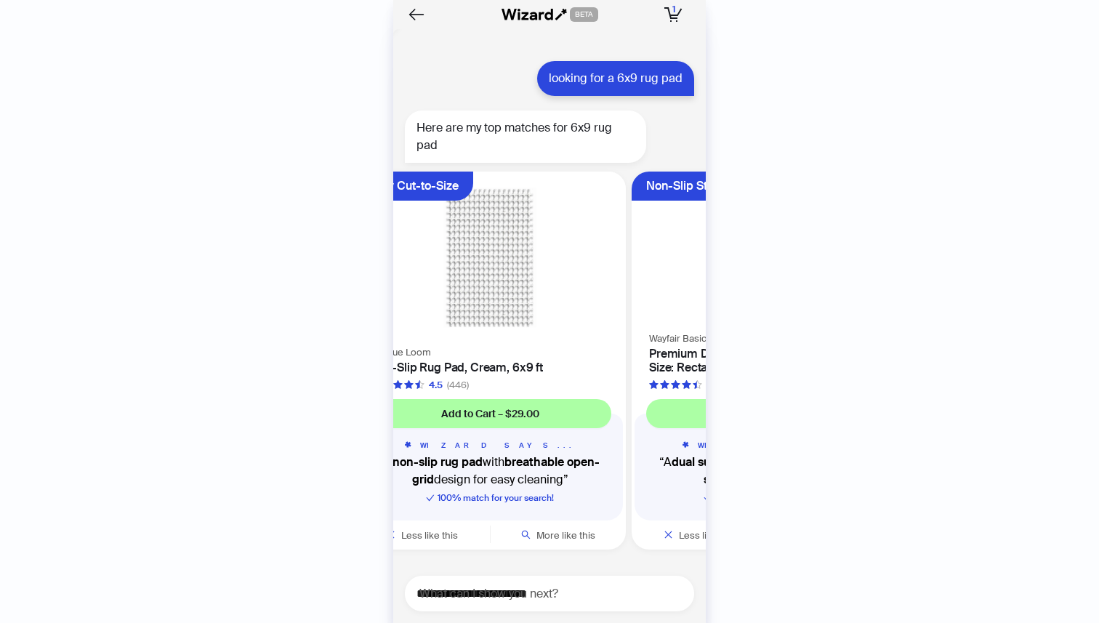
scroll to position [0, 274]
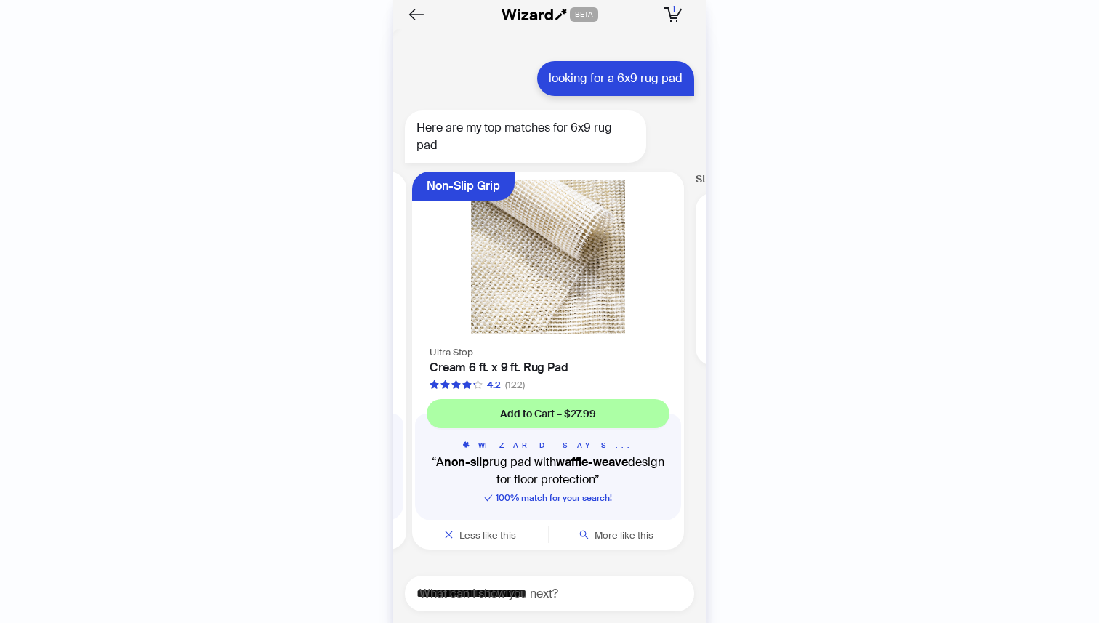
scroll to position [0, 1385]
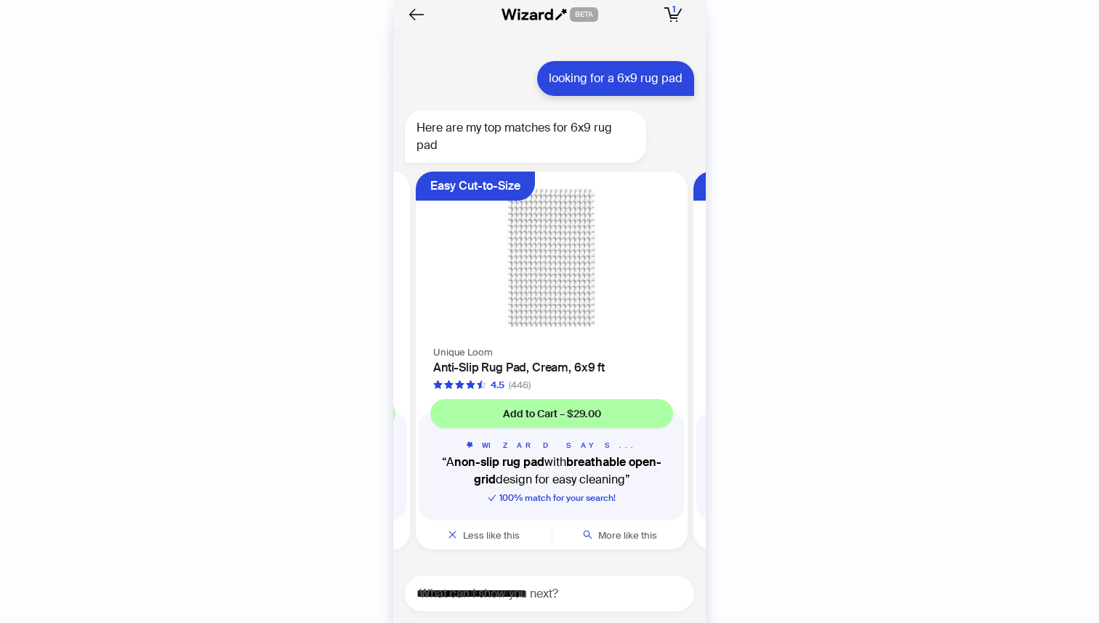
scroll to position [0, 274]
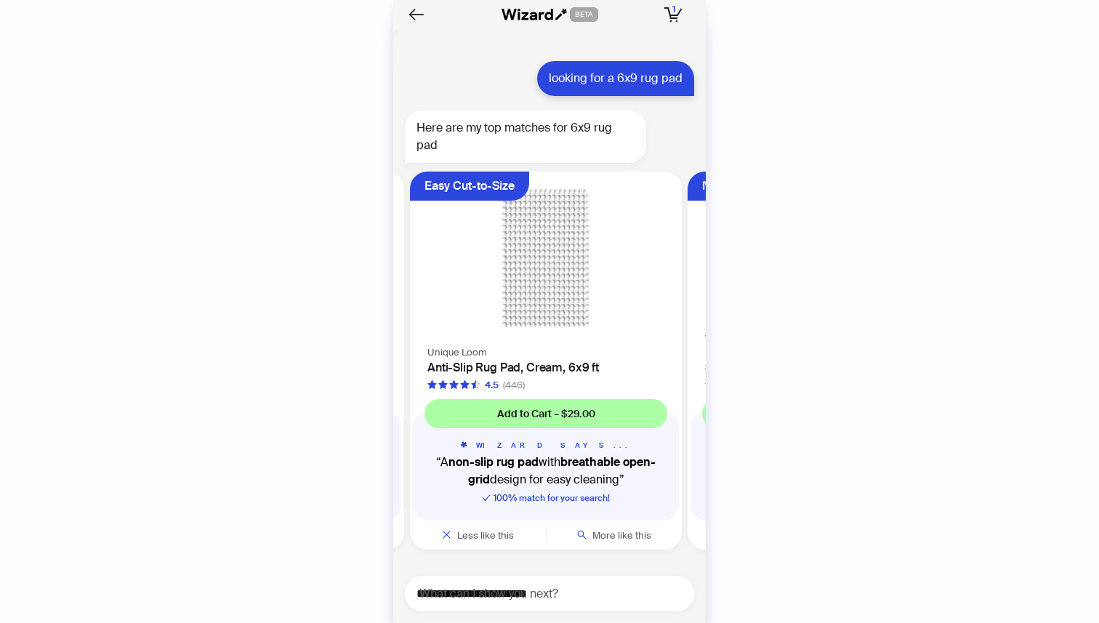
click at [550, 302] on img at bounding box center [546, 257] width 254 height 154
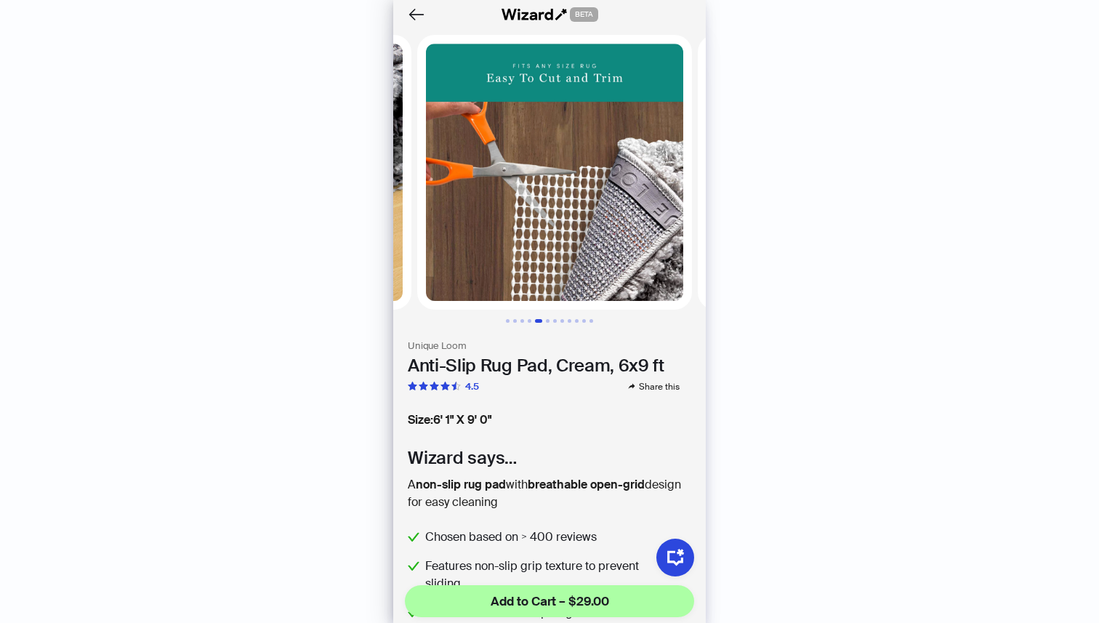
scroll to position [0, 1123]
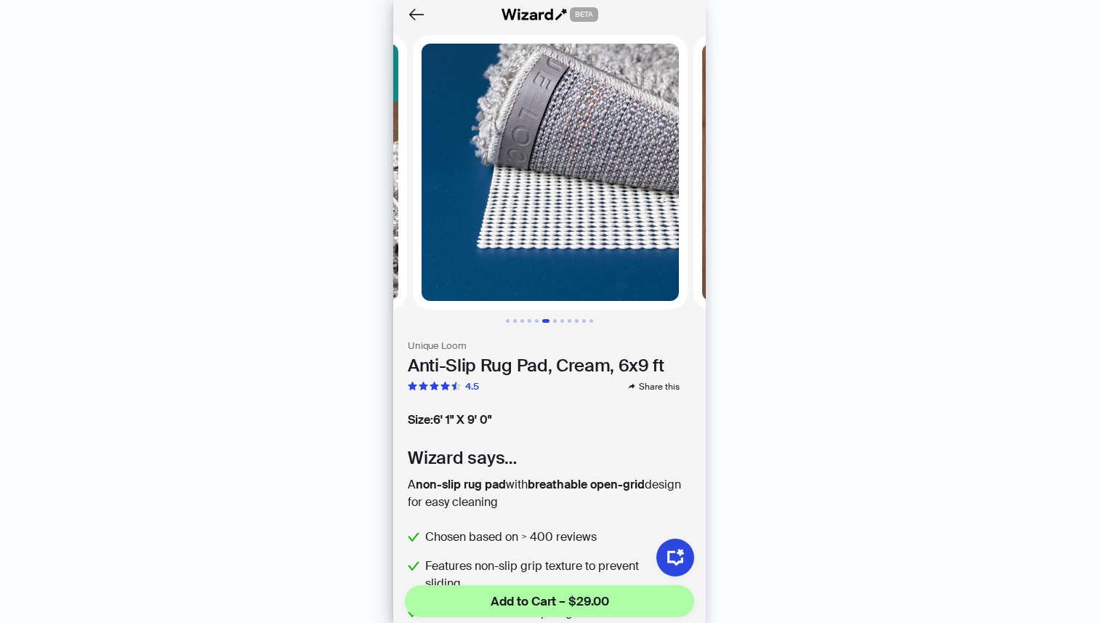
scroll to position [0, 1403]
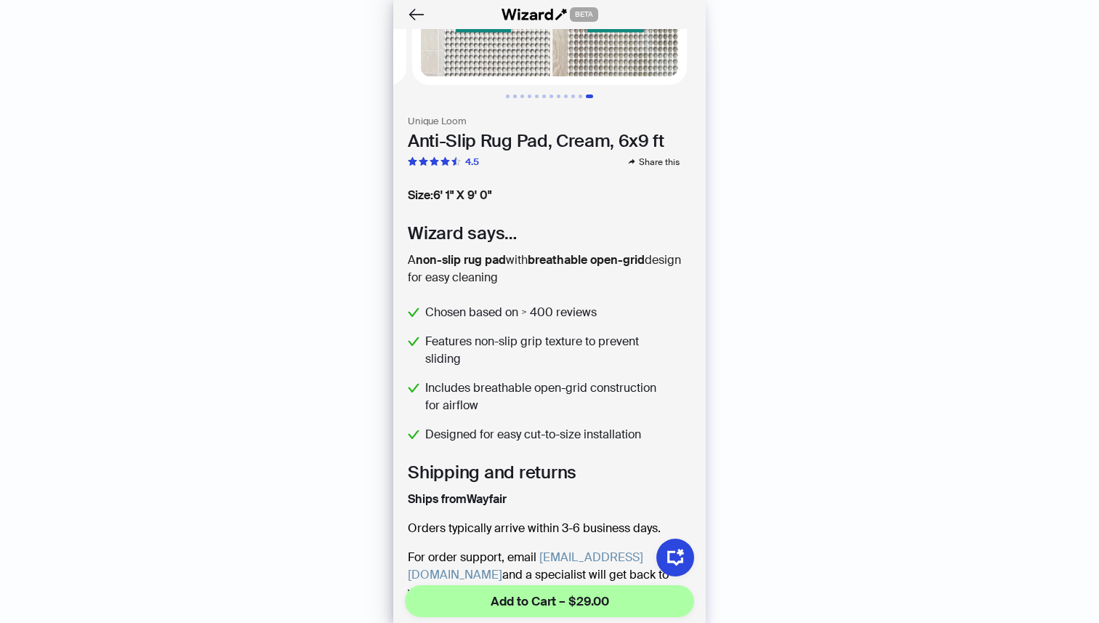
scroll to position [282, 0]
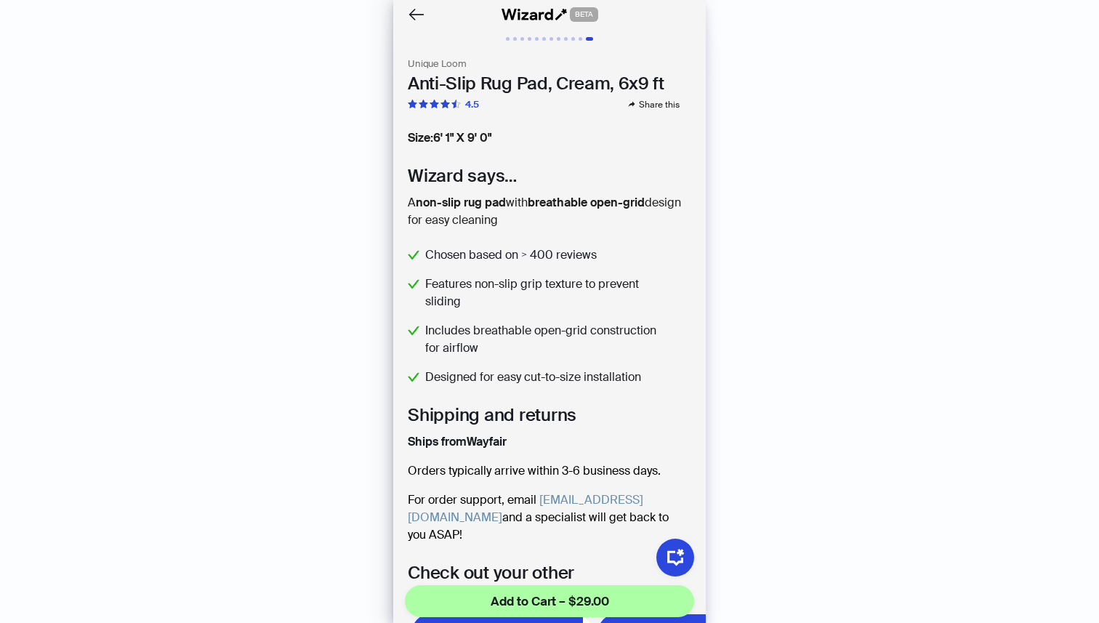
click at [571, 260] on span "Chosen based on > 400 reviews" at bounding box center [545, 254] width 240 height 17
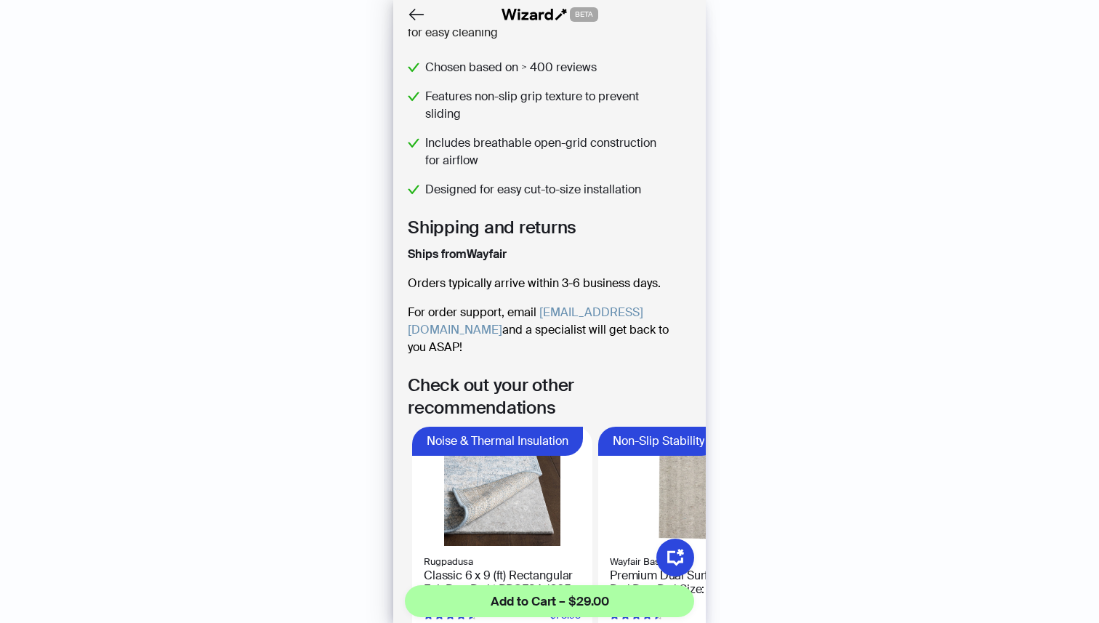
scroll to position [513, 0]
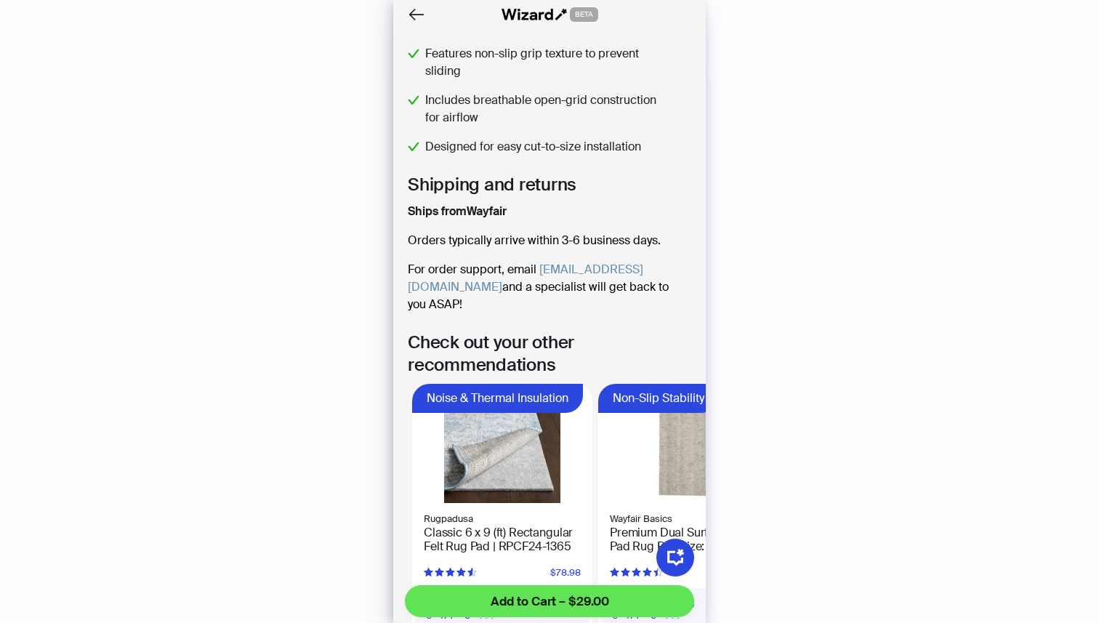
click at [536, 600] on span "Add to Cart – $29.00" at bounding box center [550, 601] width 119 height 17
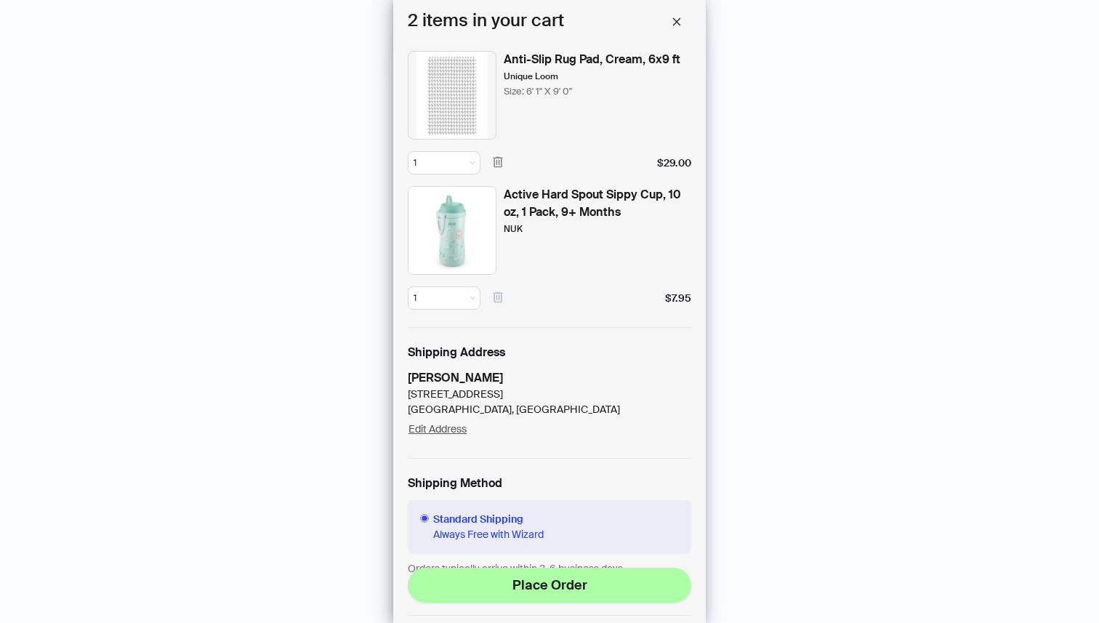
click at [499, 297] on icon "button" at bounding box center [497, 297] width 13 height 13
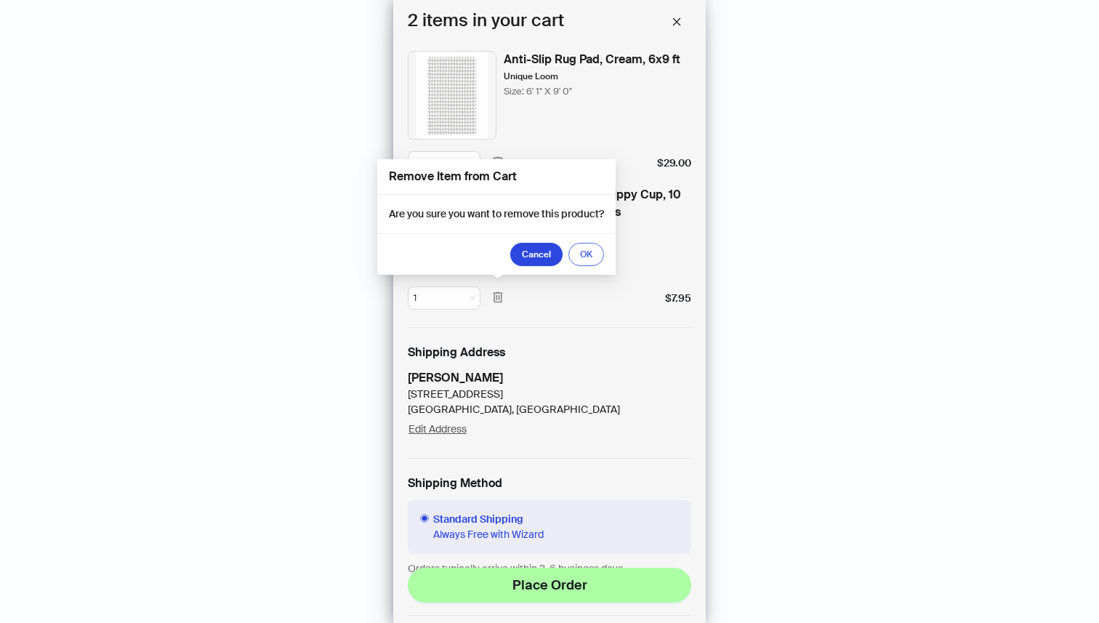
click at [585, 258] on span "OK" at bounding box center [586, 255] width 12 height 12
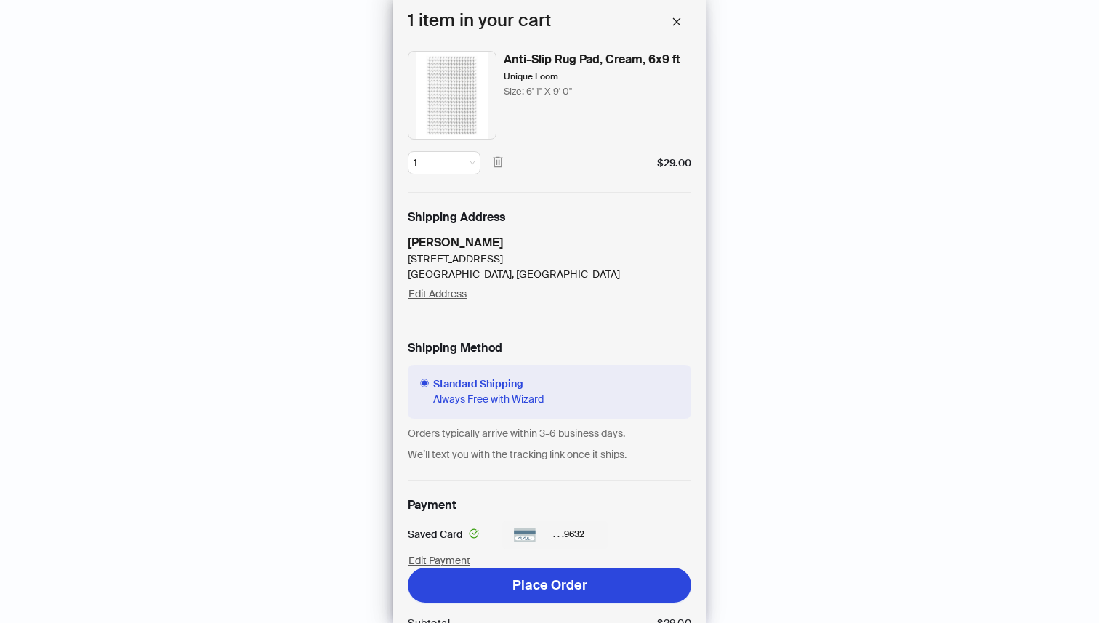
click at [569, 584] on span "Place Order" at bounding box center [550, 585] width 75 height 17
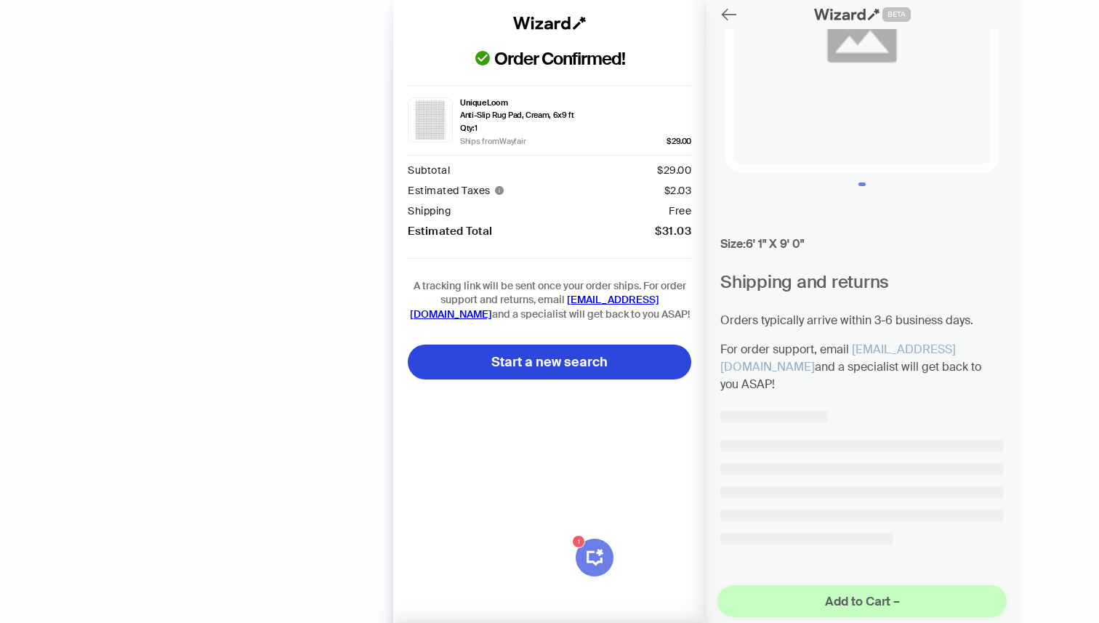
scroll to position [15324, 0]
